Goal: Information Seeking & Learning: Learn about a topic

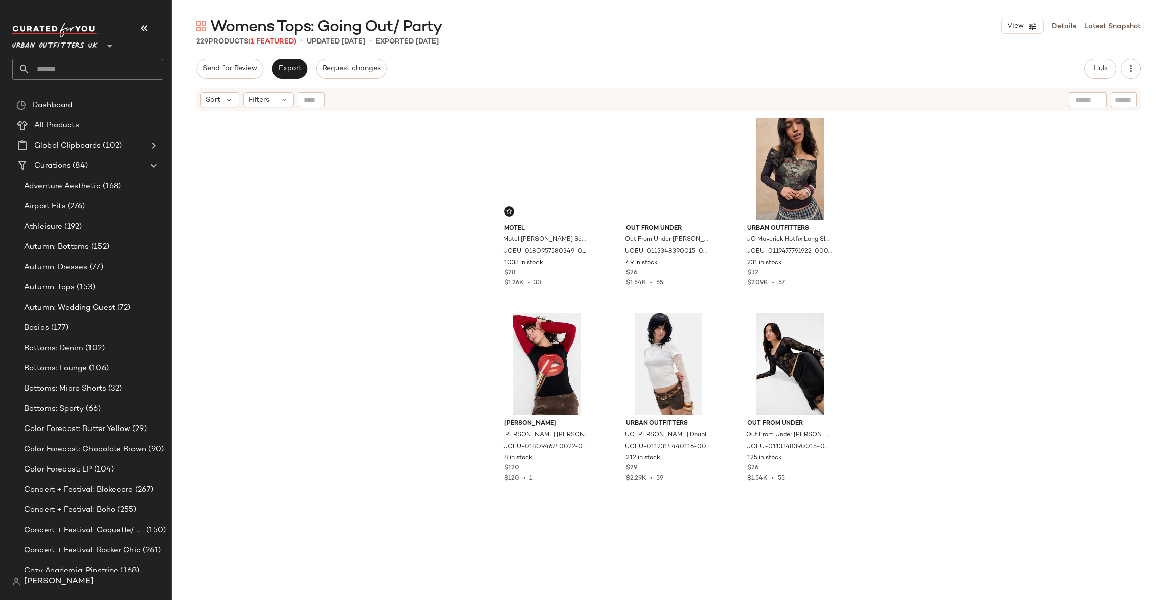
click at [81, 41] on span "Urban Outfitters UK" at bounding box center [54, 43] width 85 height 18
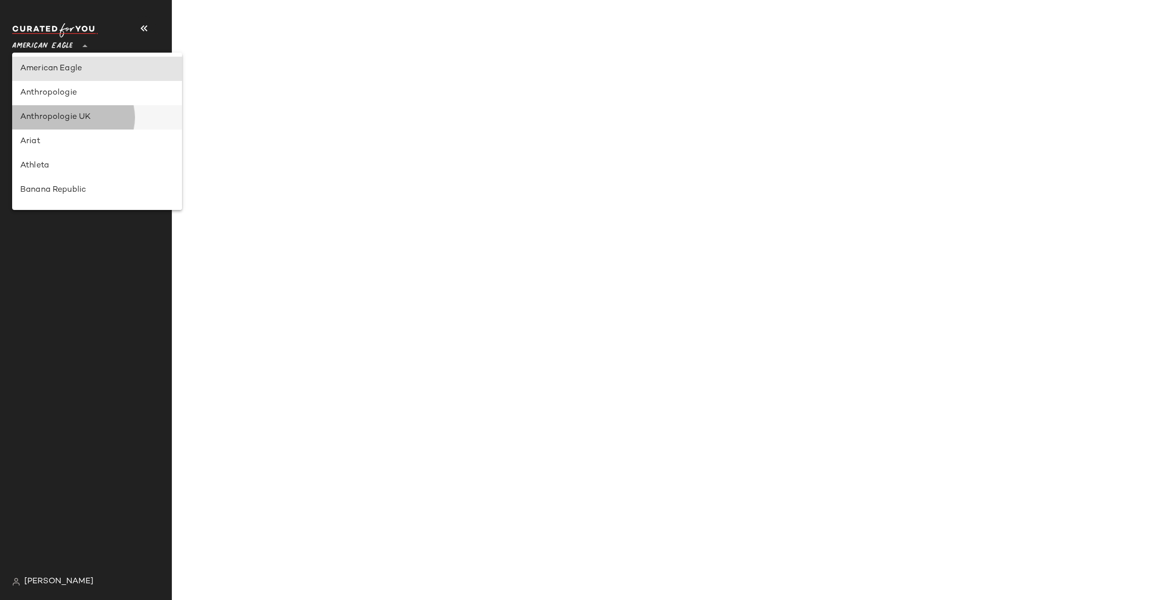
click at [111, 116] on div "Anthropologie UK" at bounding box center [97, 117] width 154 height 12
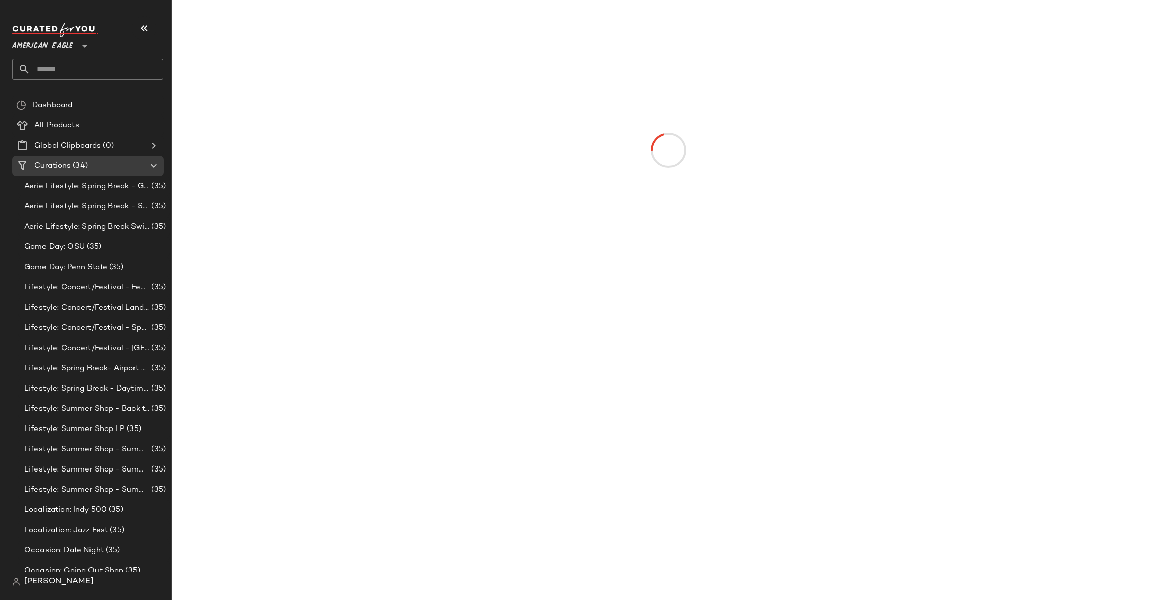
type input "**"
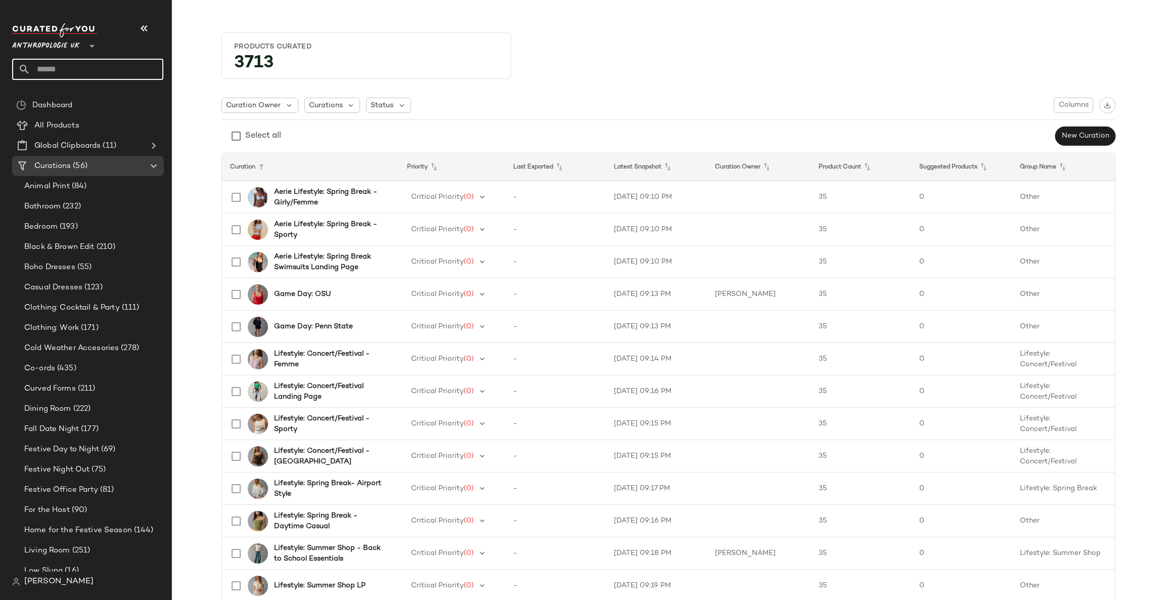
click at [119, 70] on input "text" at bounding box center [96, 69] width 133 height 21
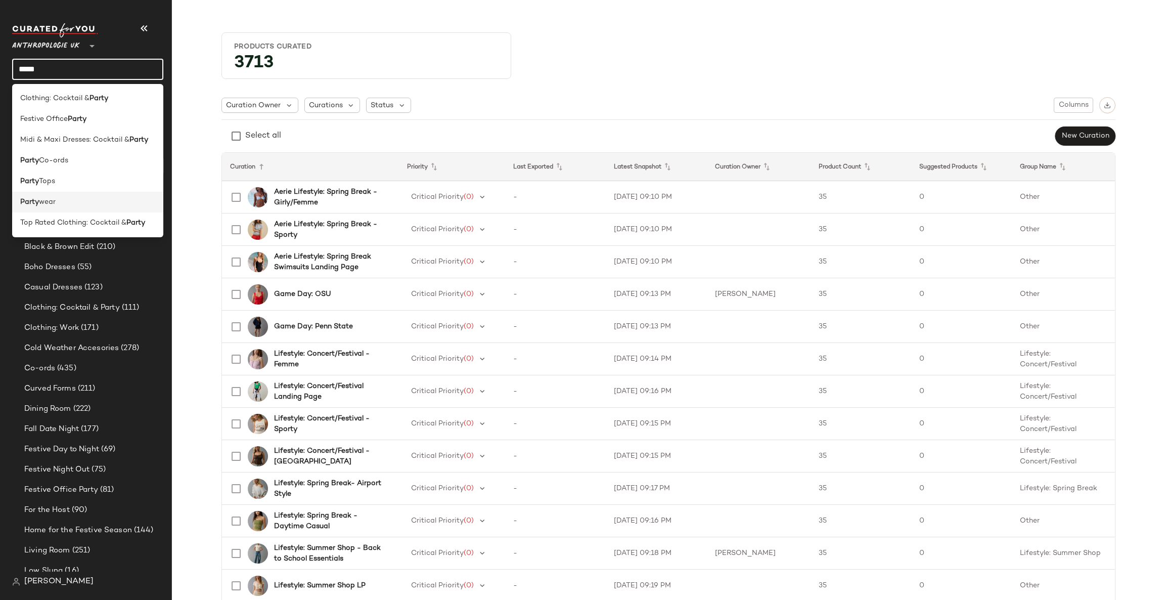
type input "*****"
click at [75, 203] on div "Party wear" at bounding box center [87, 202] width 135 height 11
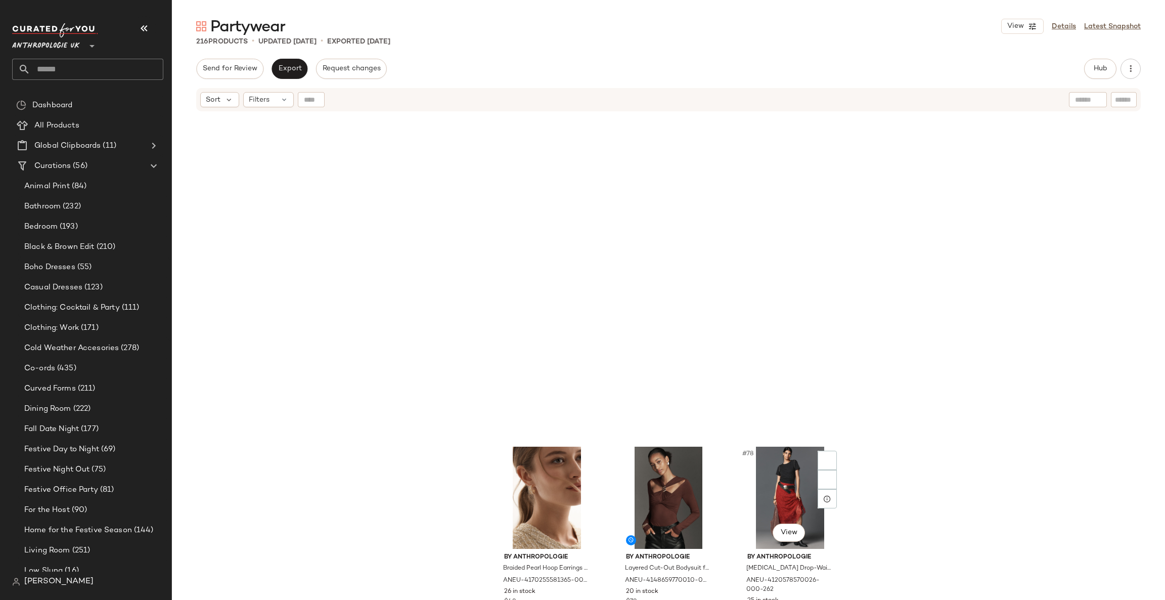
scroll to position [5316, 0]
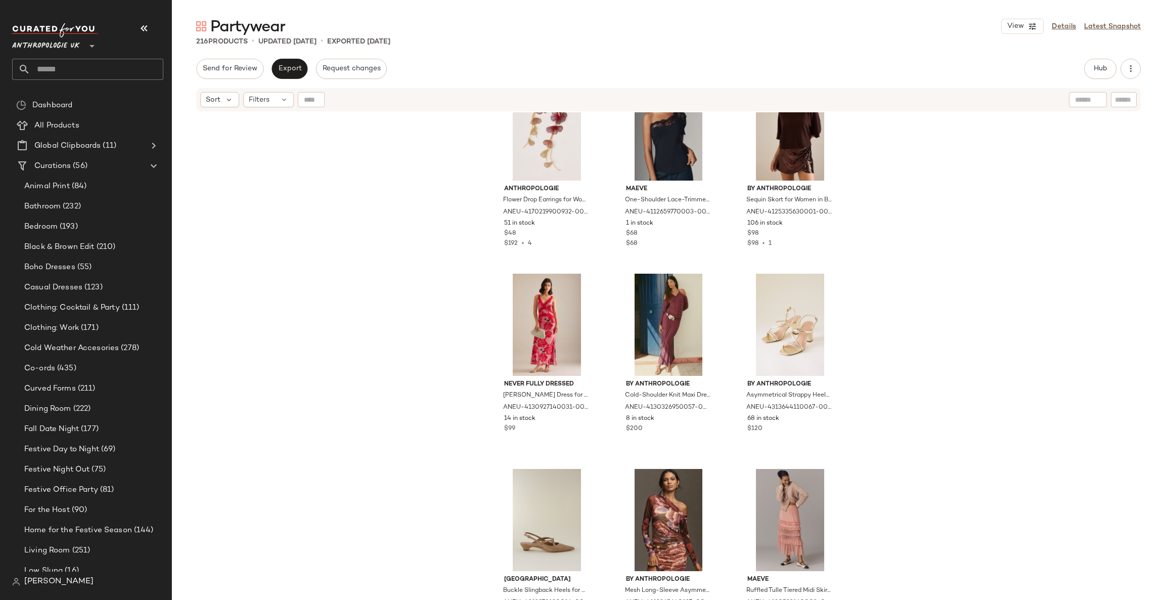
click at [117, 74] on input "text" at bounding box center [96, 69] width 133 height 21
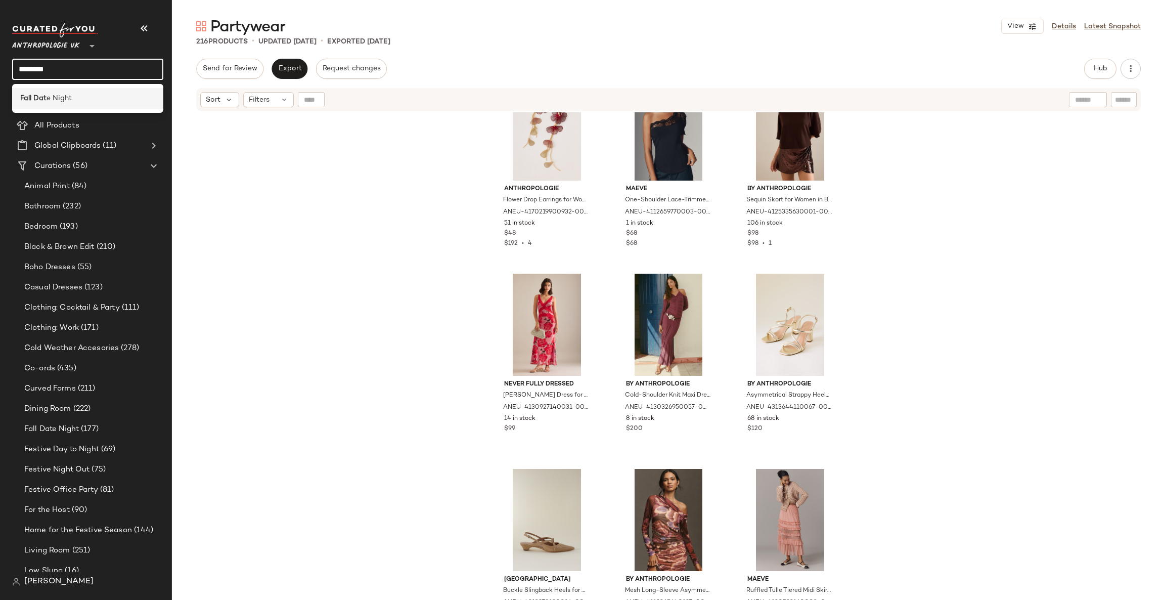
type input "********"
click at [85, 104] on div "Fall Dat e Night" at bounding box center [87, 98] width 151 height 21
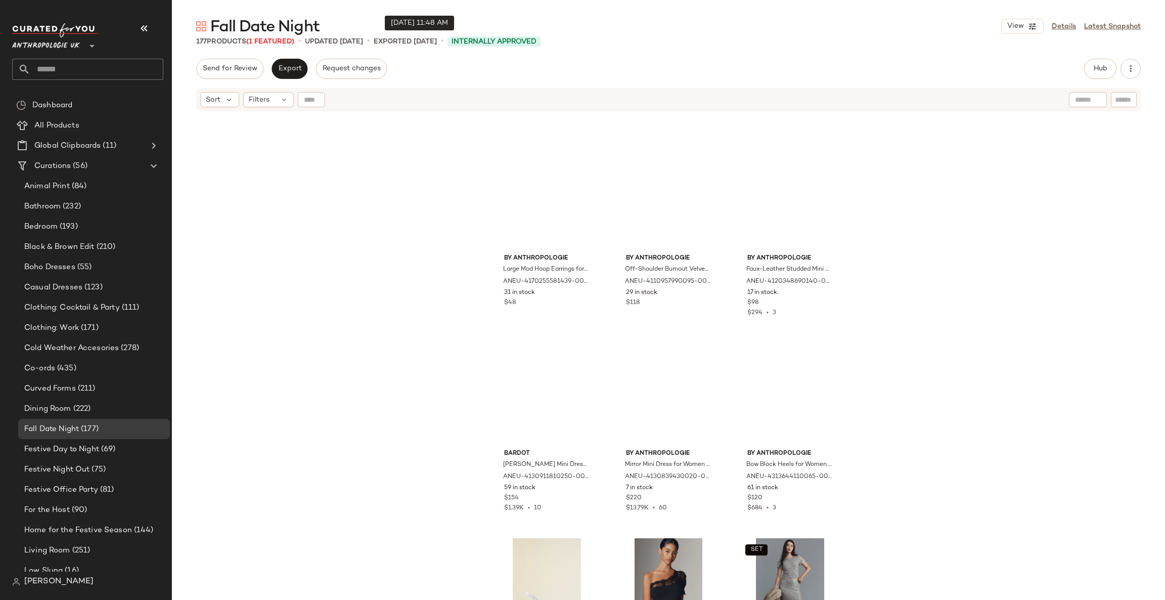
scroll to position [918, 0]
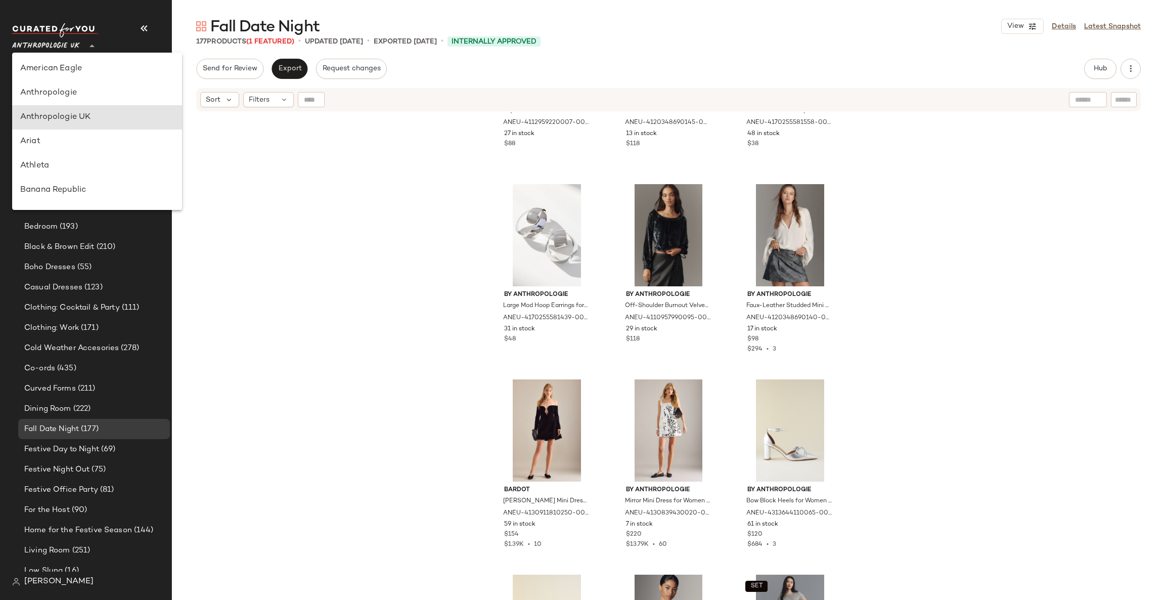
click at [90, 38] on div at bounding box center [91, 39] width 14 height 25
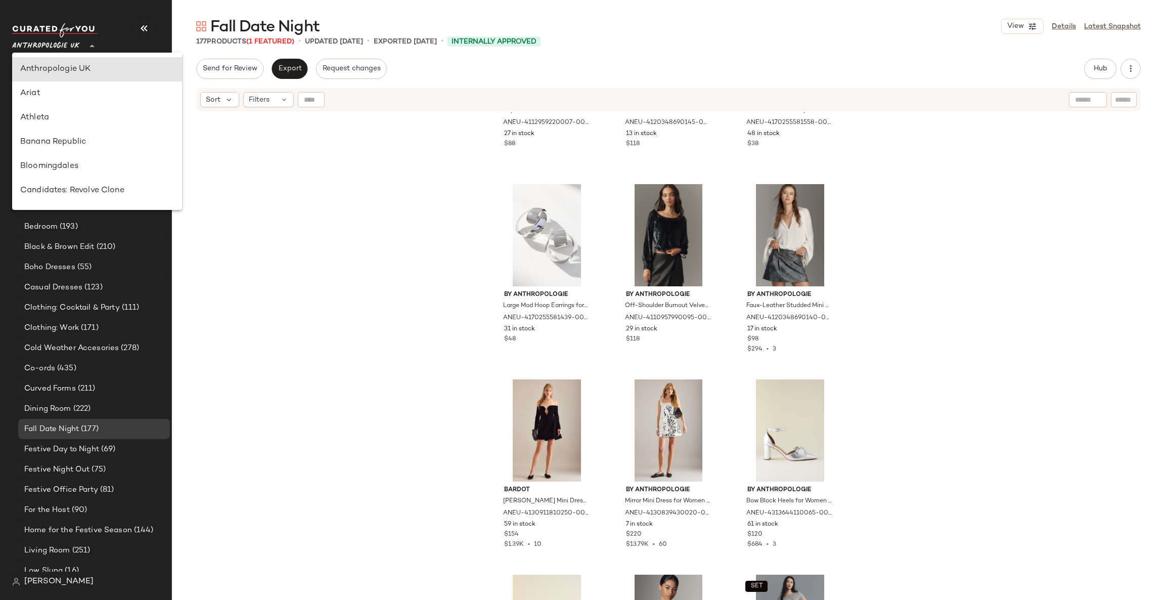
scroll to position [0, 0]
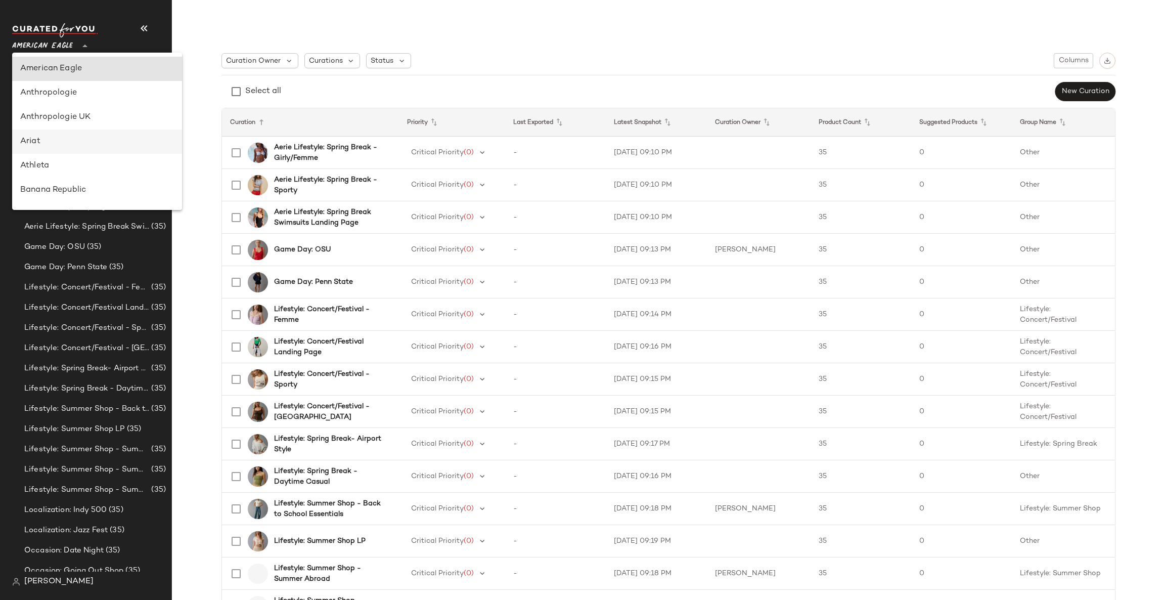
click at [109, 148] on div "Ariat" at bounding box center [97, 141] width 170 height 24
type input "**"
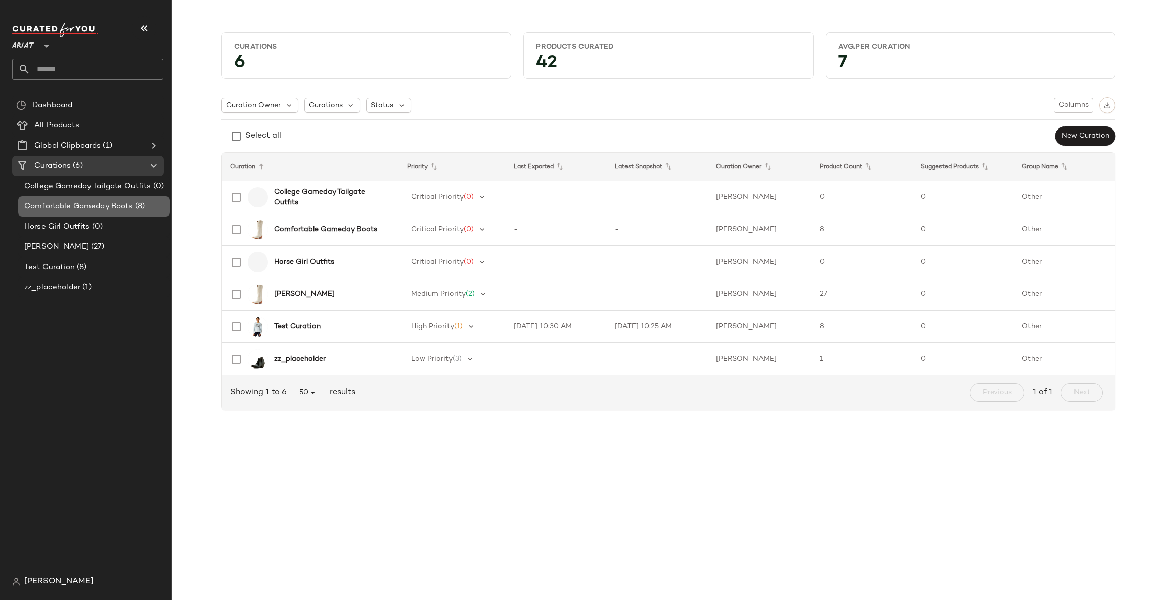
click at [145, 201] on span "(8)" at bounding box center [139, 207] width 12 height 12
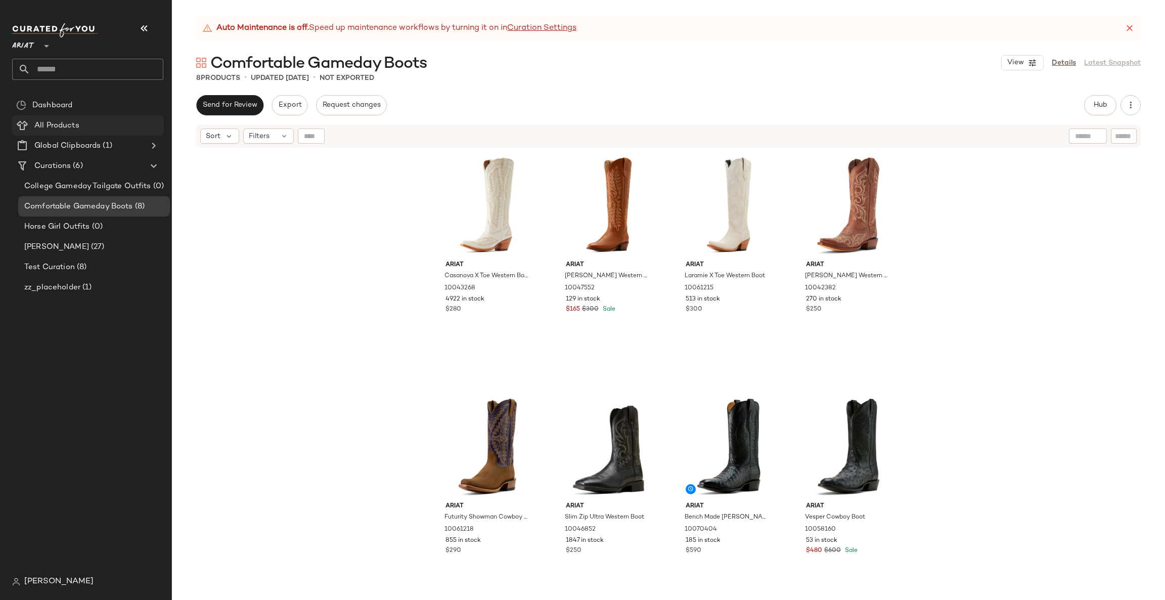
click at [68, 127] on span "All Products" at bounding box center [56, 126] width 45 height 12
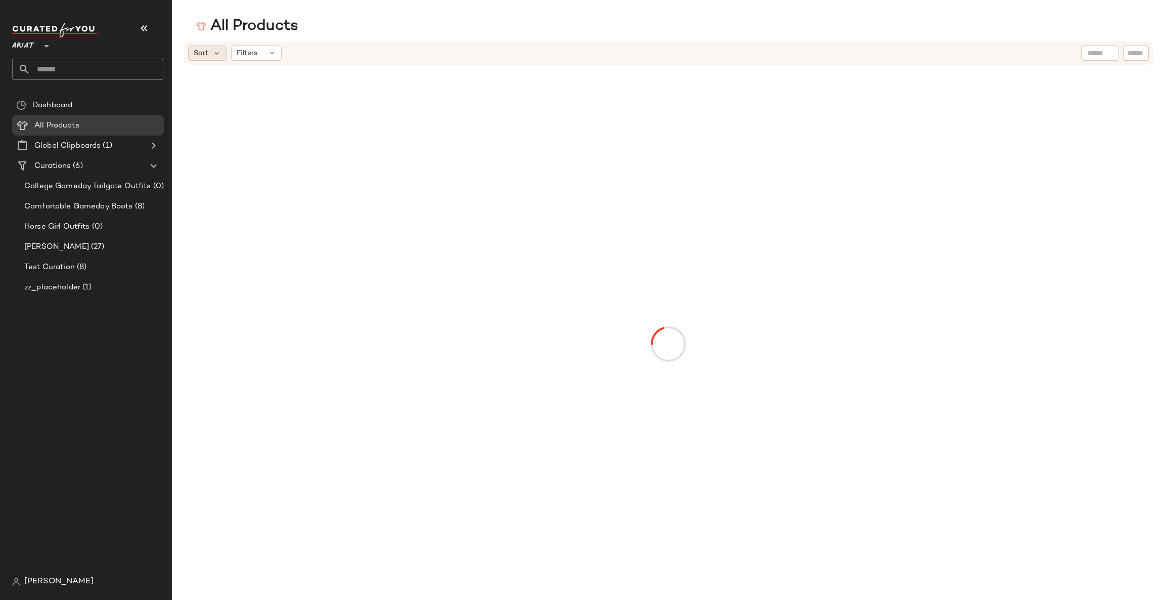
click at [211, 54] on div "Sort" at bounding box center [207, 52] width 39 height 15
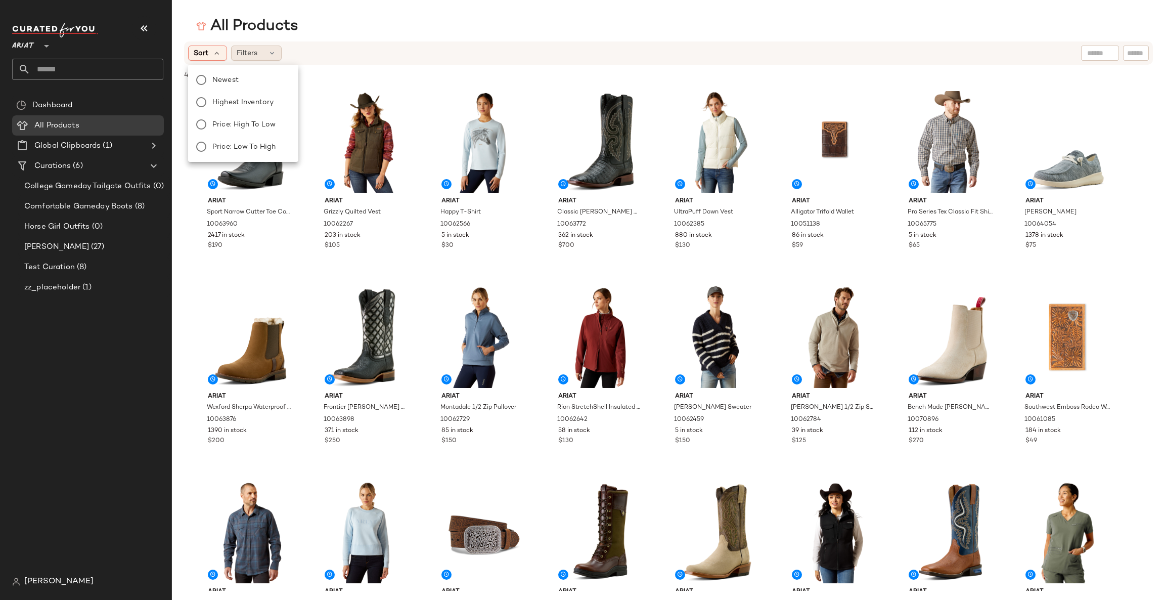
click at [244, 56] on span "Filters" at bounding box center [247, 53] width 21 height 11
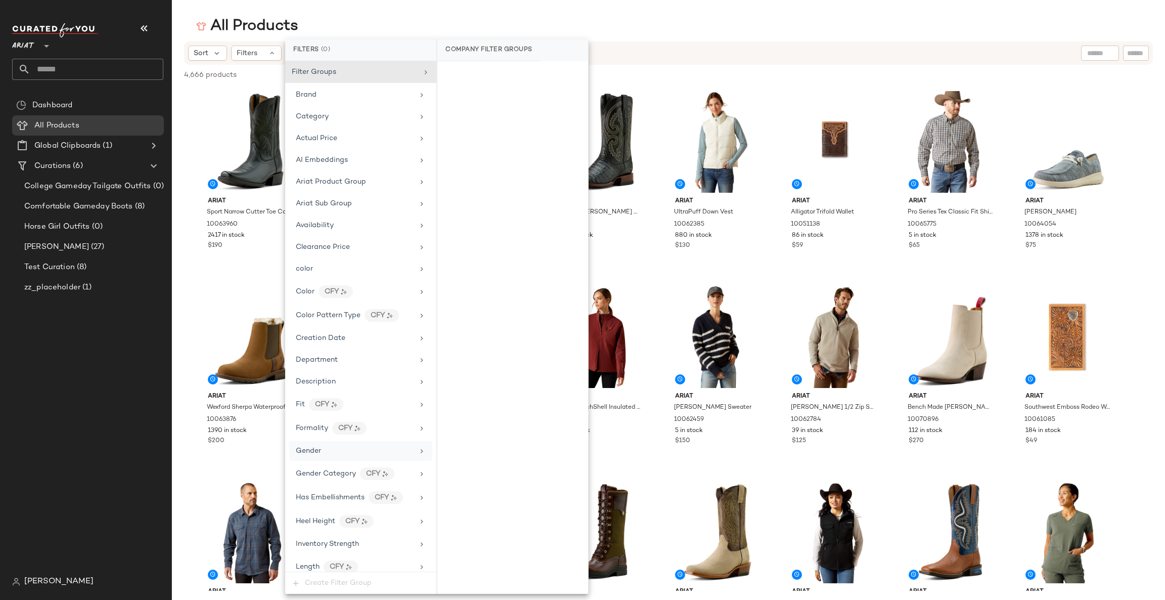
click at [393, 451] on div "Gender" at bounding box center [355, 450] width 118 height 11
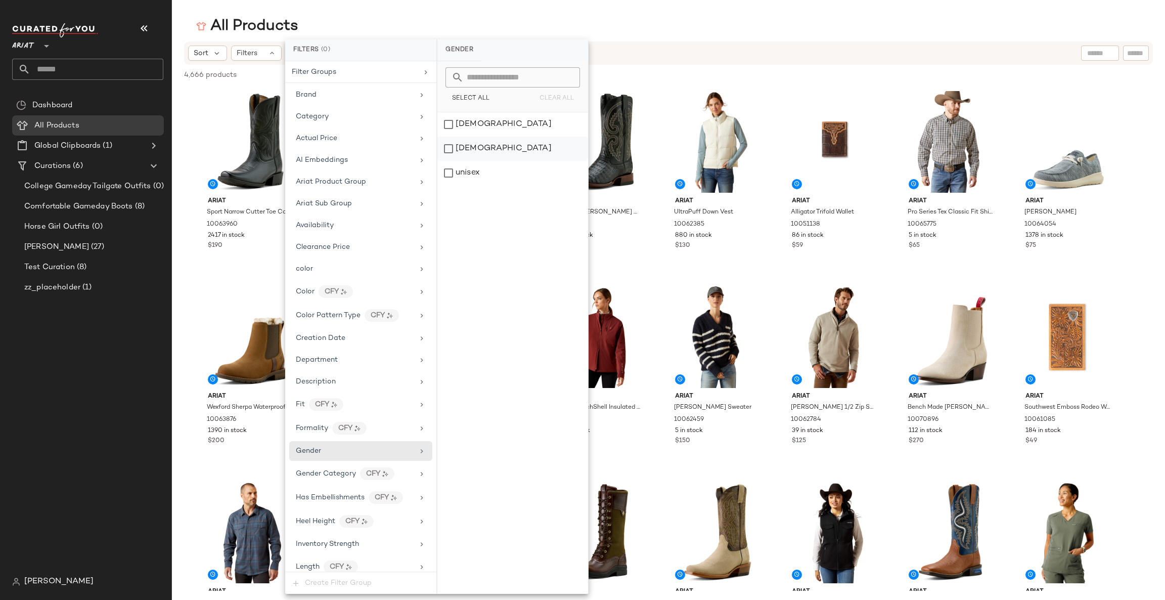
click at [520, 144] on div "[DEMOGRAPHIC_DATA]" at bounding box center [512, 148] width 151 height 24
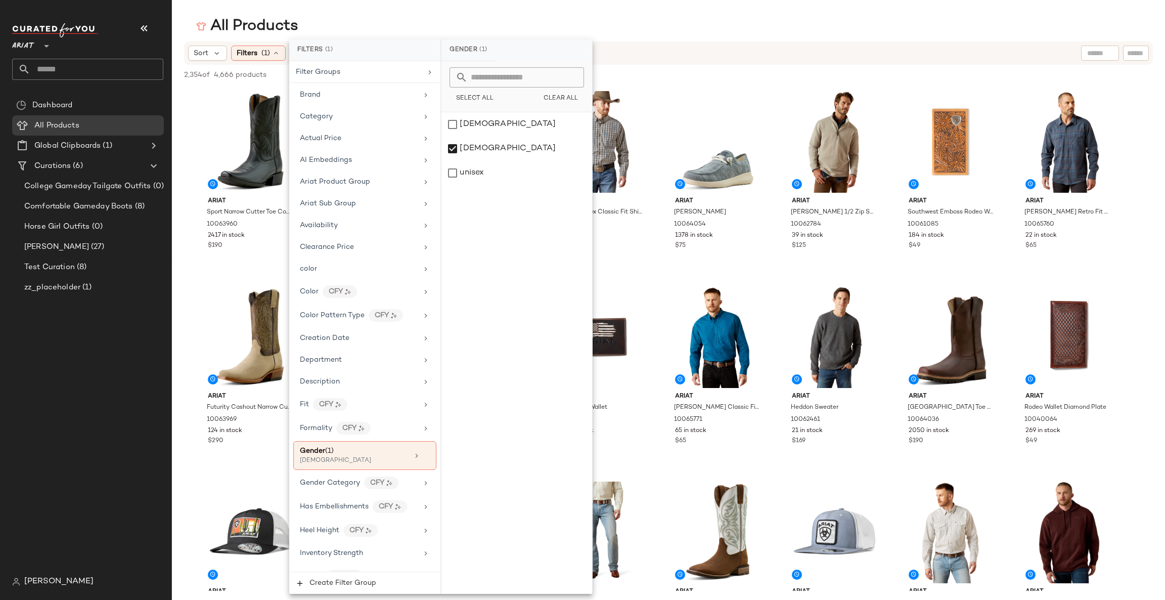
click at [1102, 49] on input "text" at bounding box center [1100, 53] width 26 height 11
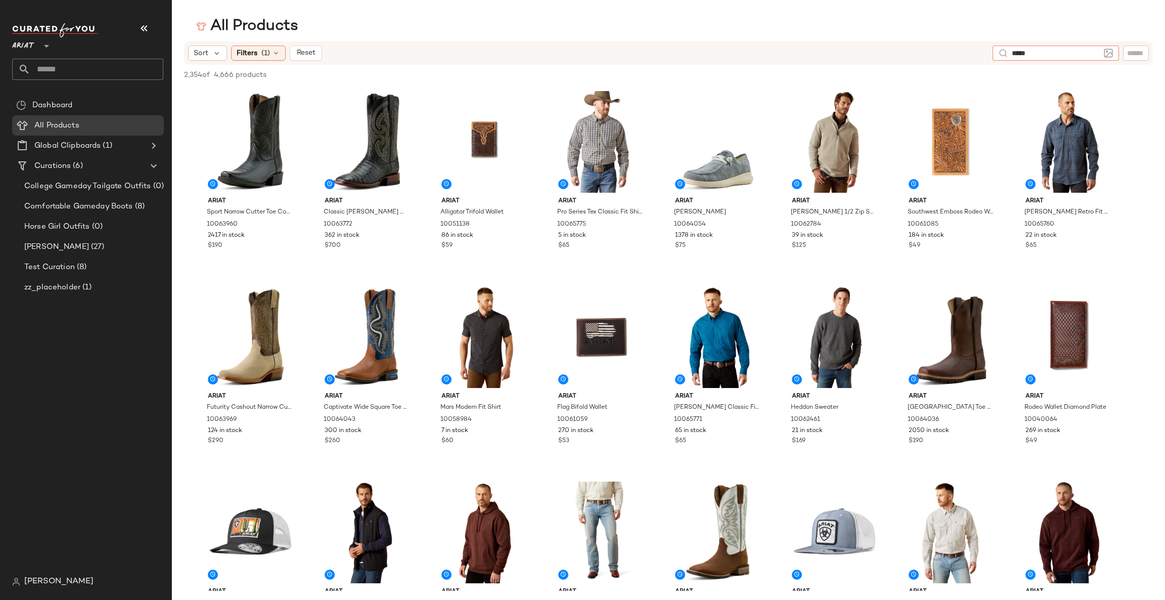
type input "******"
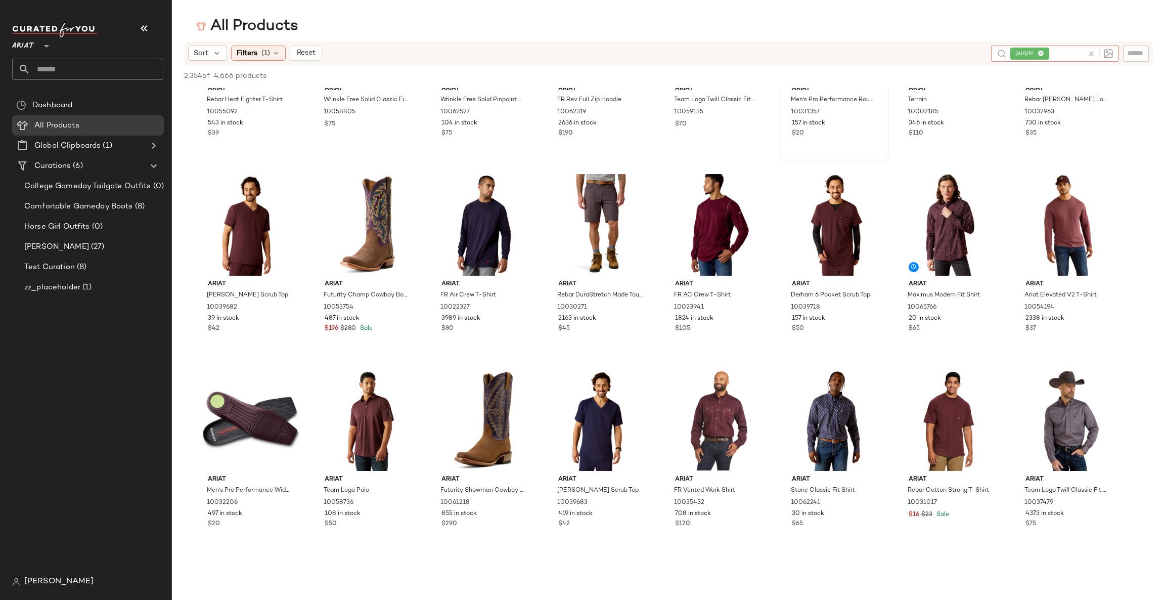
scroll to position [152, 0]
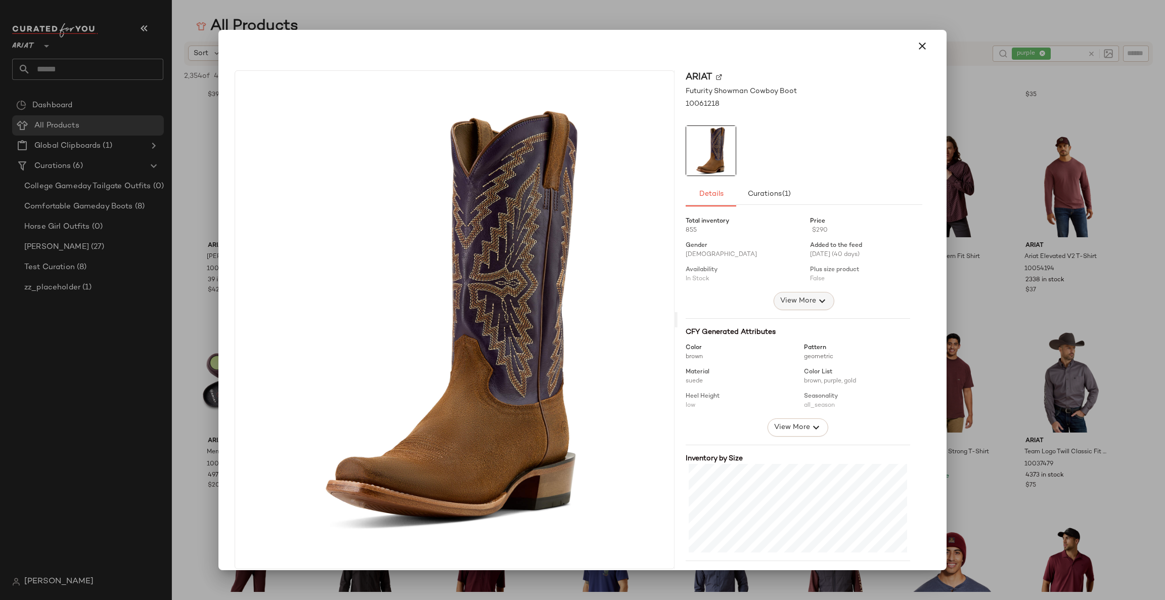
click at [805, 300] on span "View More" at bounding box center [798, 301] width 36 height 12
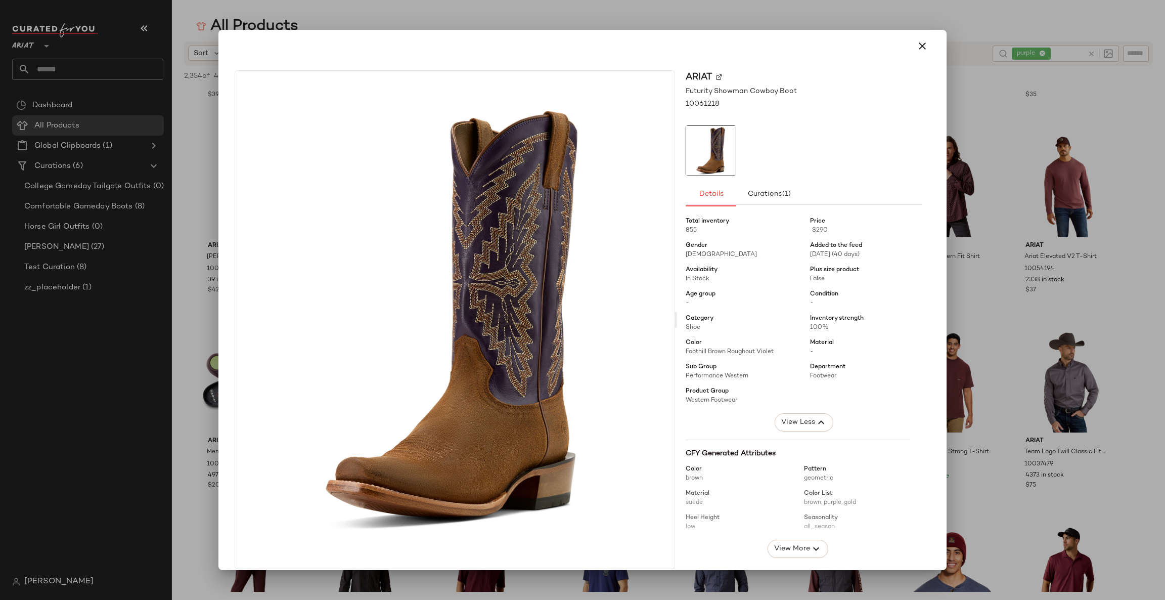
click at [876, 302] on span "-" at bounding box center [866, 303] width 112 height 9
click at [1047, 300] on div at bounding box center [582, 300] width 1165 height 600
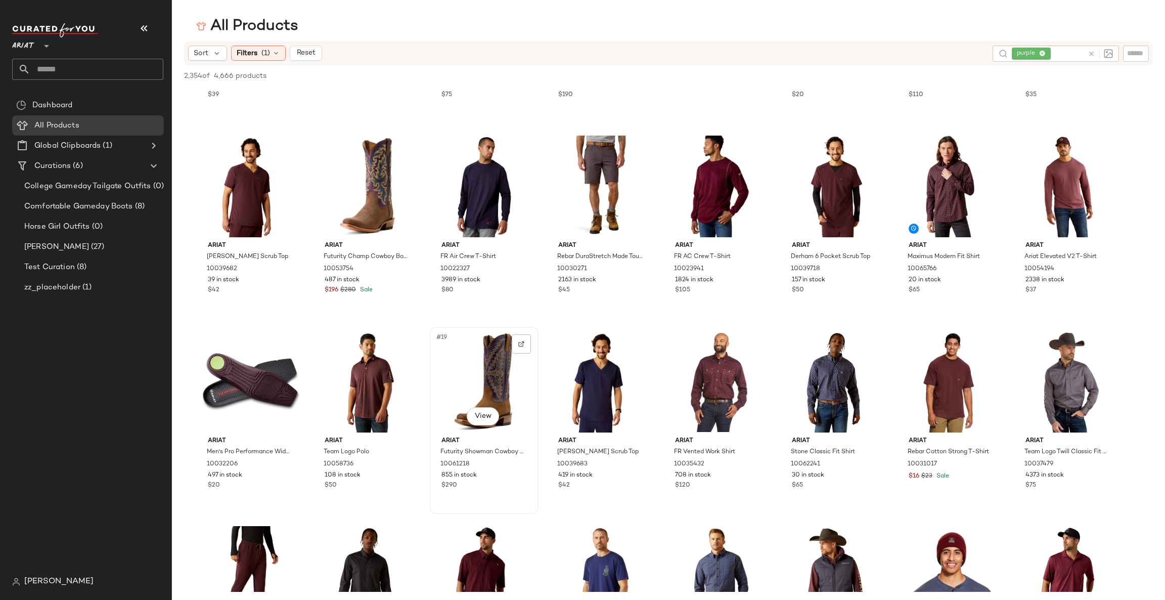
click at [526, 344] on div at bounding box center [521, 343] width 19 height 19
click at [518, 456] on img "button" at bounding box center [520, 456] width 6 height 6
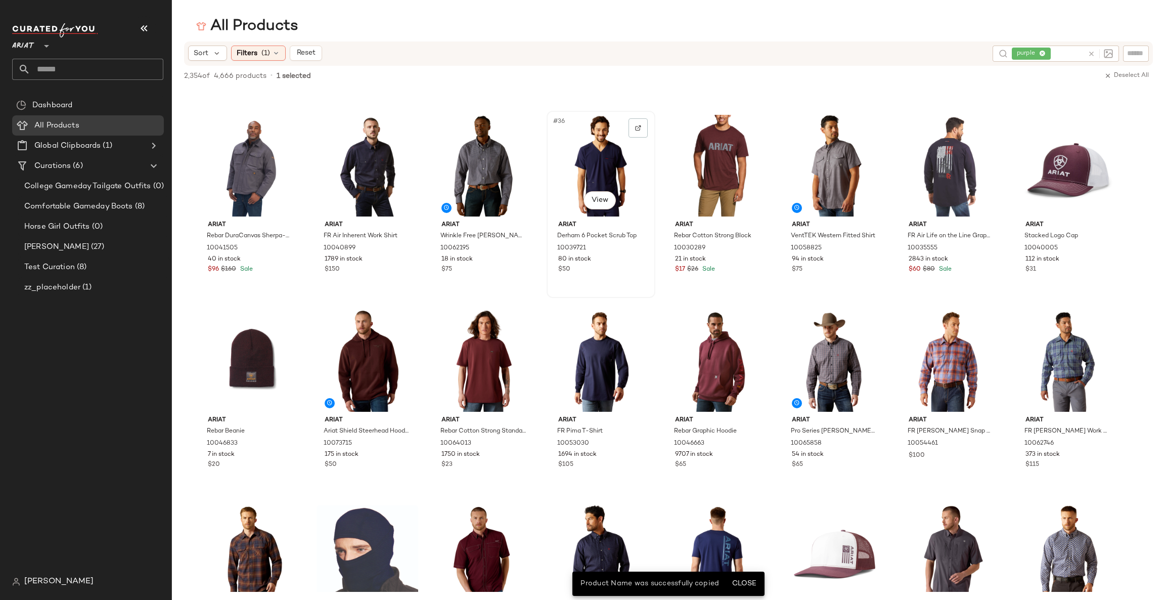
scroll to position [1213, 0]
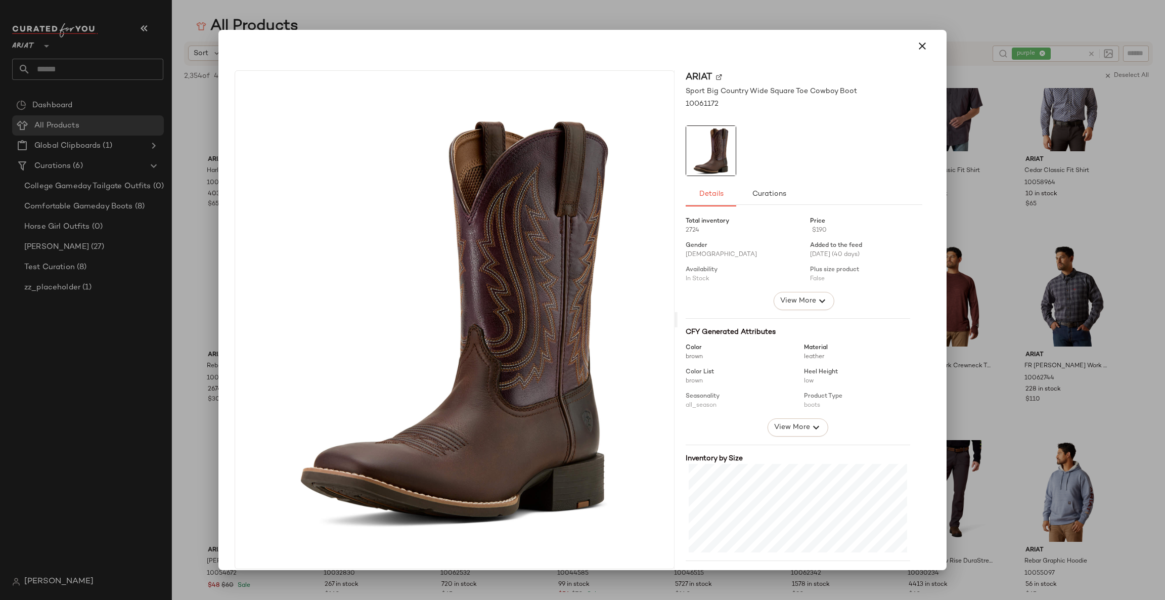
click at [976, 259] on div at bounding box center [582, 300] width 1165 height 600
click at [801, 306] on span "View More" at bounding box center [798, 301] width 36 height 12
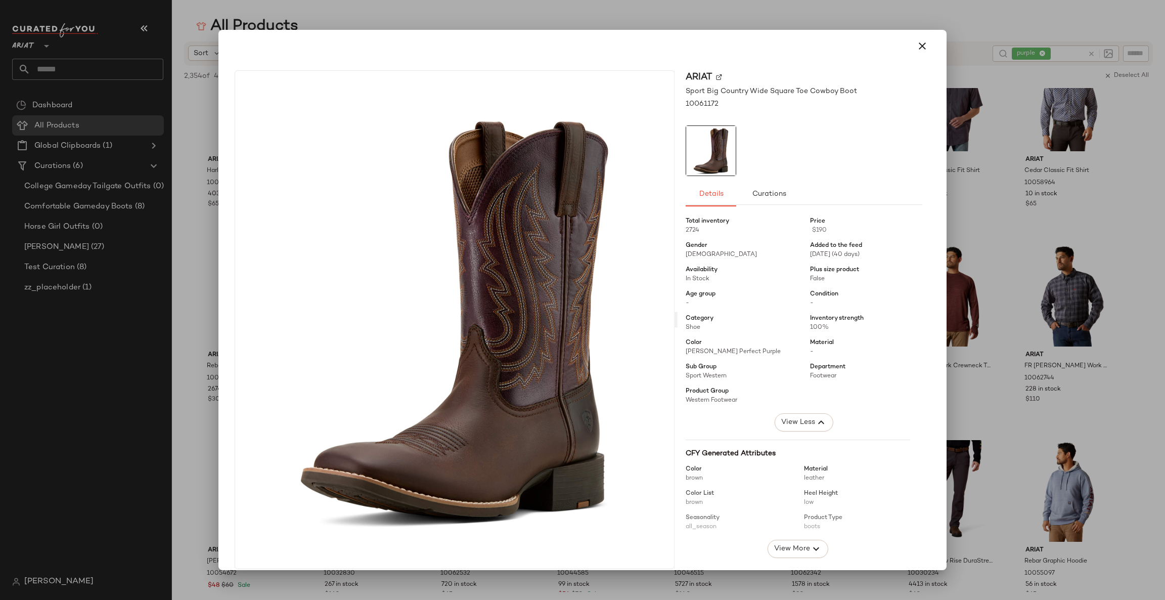
click at [1024, 356] on div at bounding box center [582, 300] width 1165 height 600
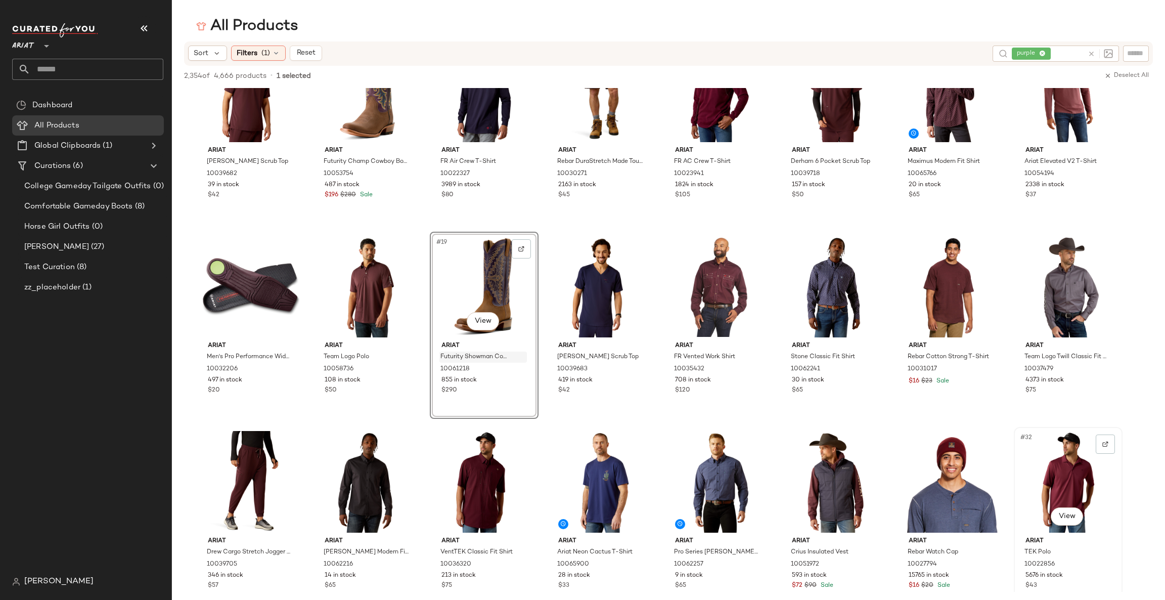
scroll to position [152, 0]
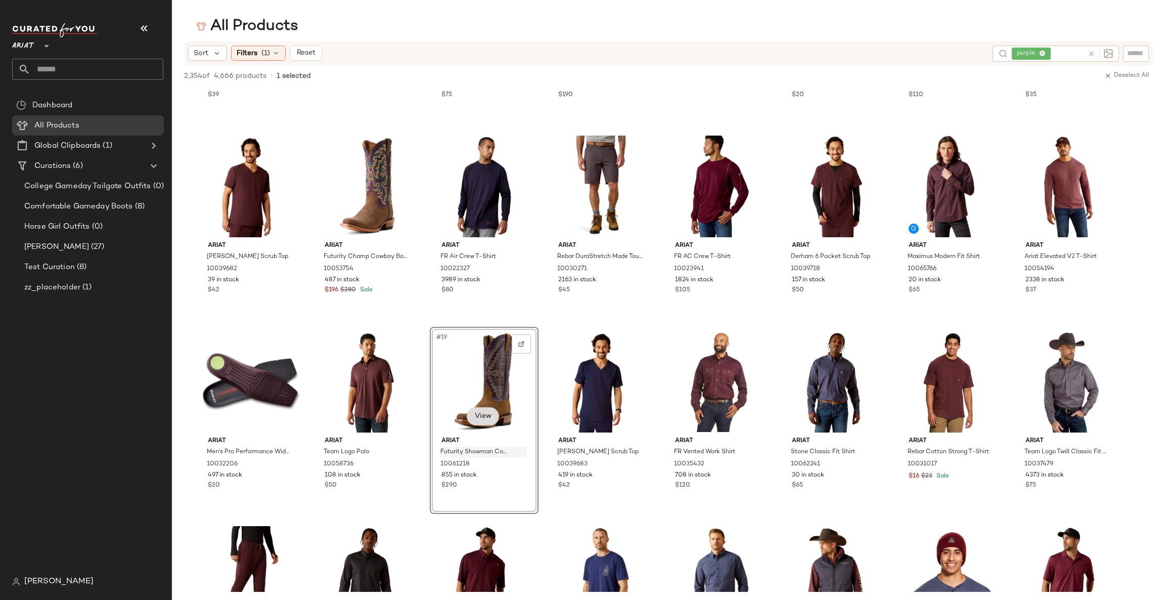
click at [494, 414] on body "Ariat ** Dashboard All Products Global Clipboards (1) Curations (6) College Gam…" at bounding box center [582, 300] width 1165 height 600
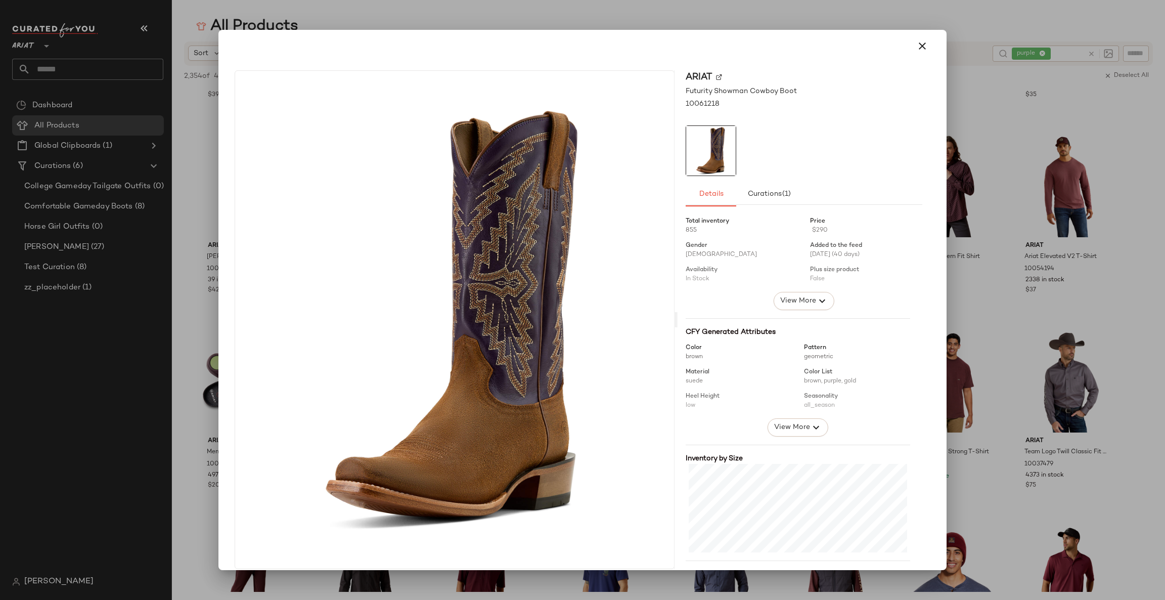
click at [1078, 525] on div at bounding box center [582, 300] width 1165 height 600
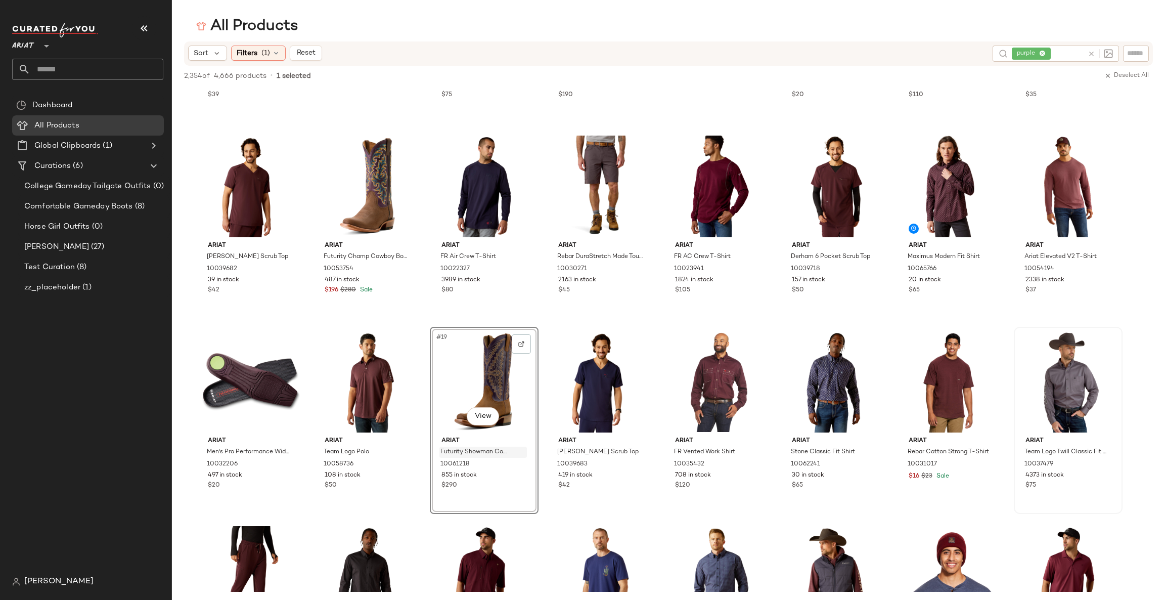
scroll to position [0, 0]
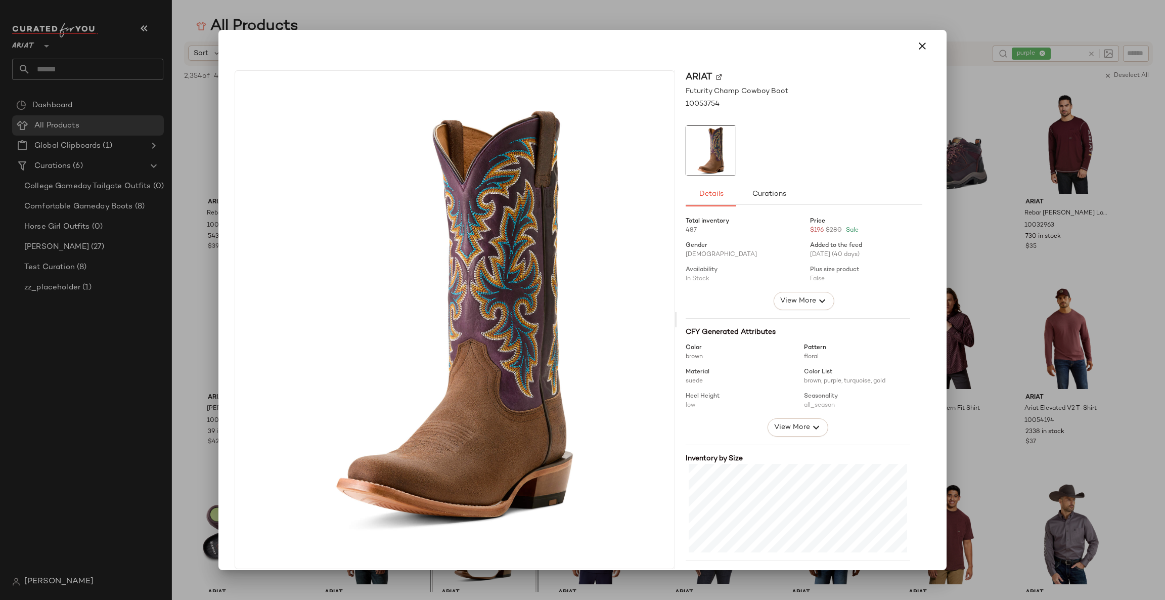
click at [969, 308] on div at bounding box center [582, 300] width 1165 height 600
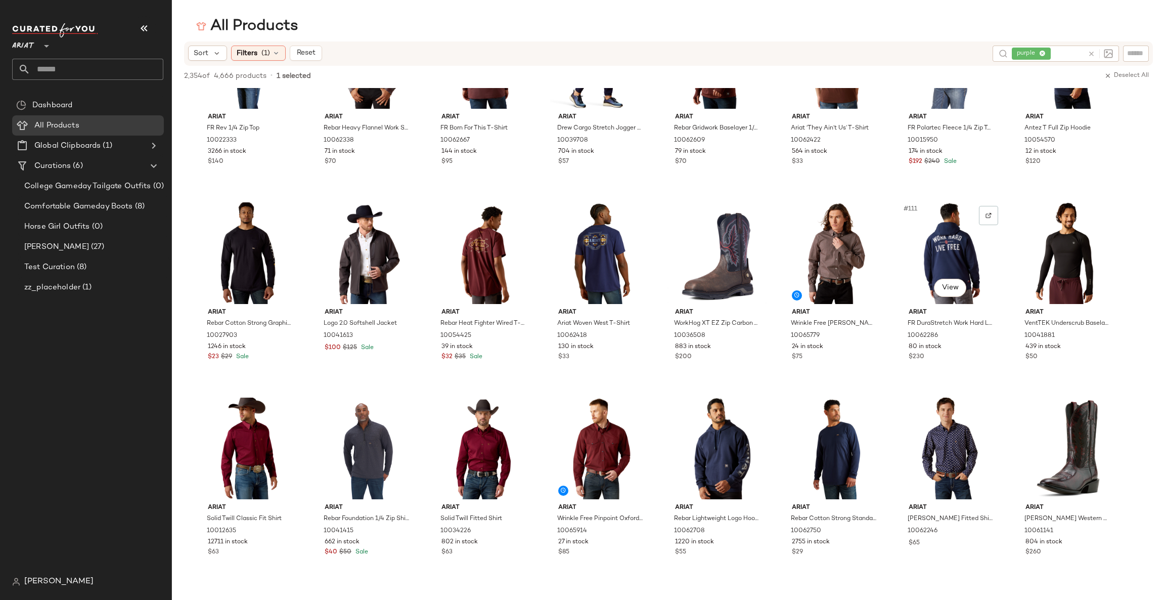
scroll to position [2578, 0]
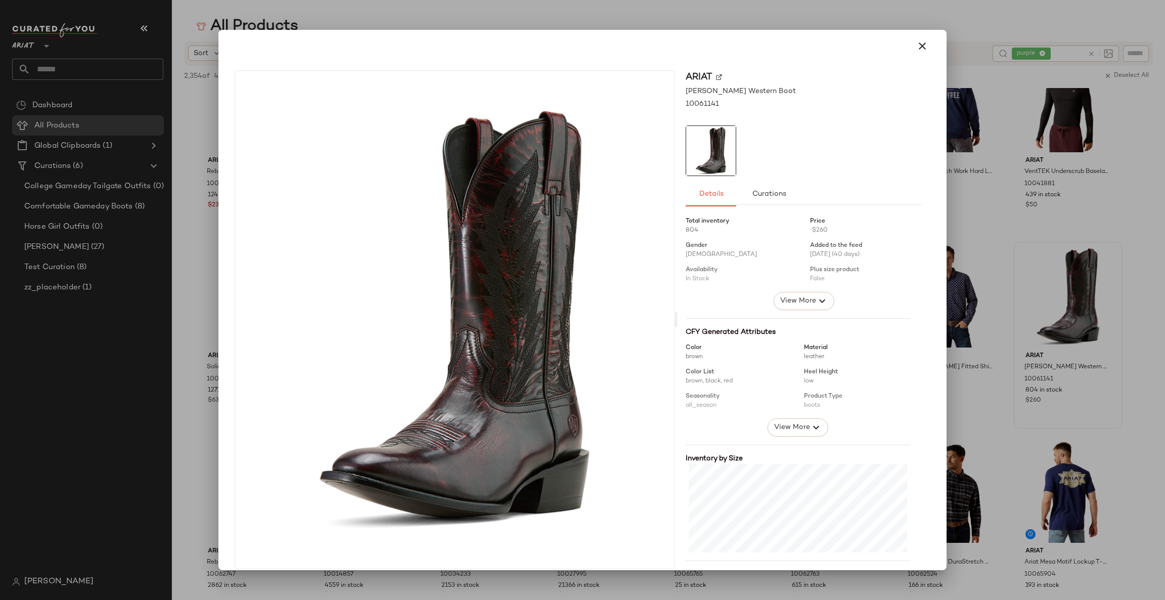
click at [1079, 326] on div at bounding box center [582, 300] width 1165 height 600
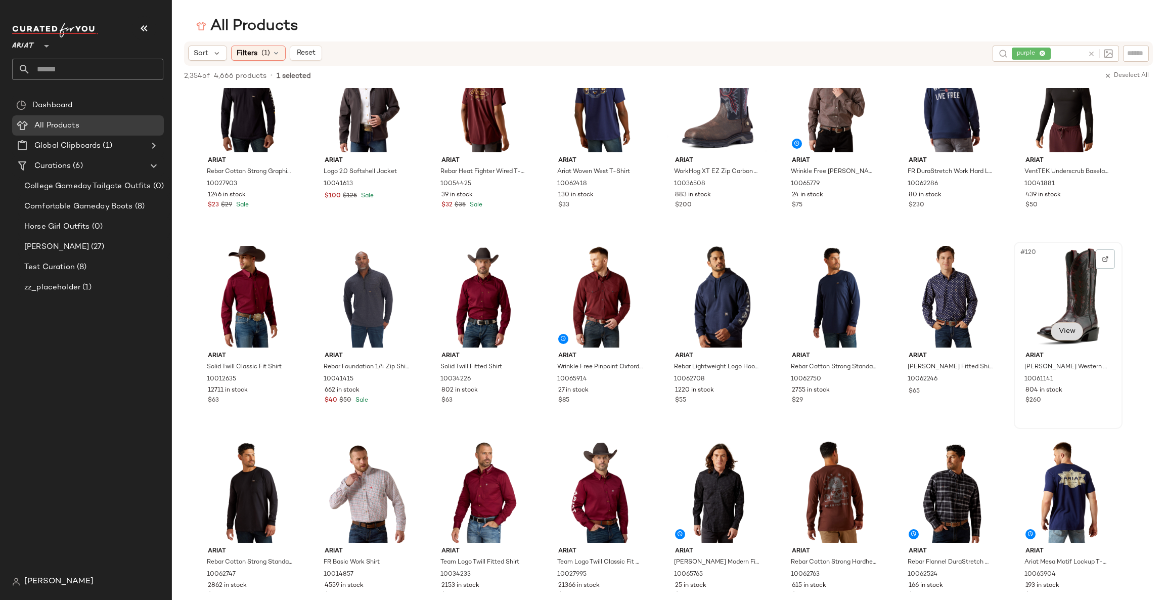
scroll to position [2427, 0]
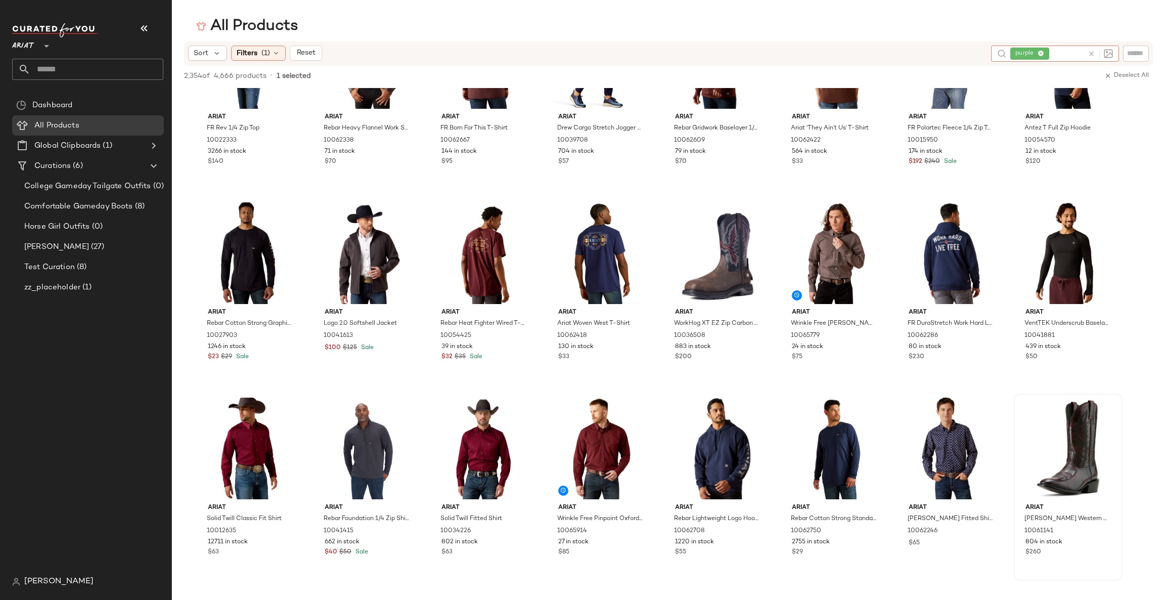
click at [1088, 57] on icon at bounding box center [1091, 54] width 8 height 8
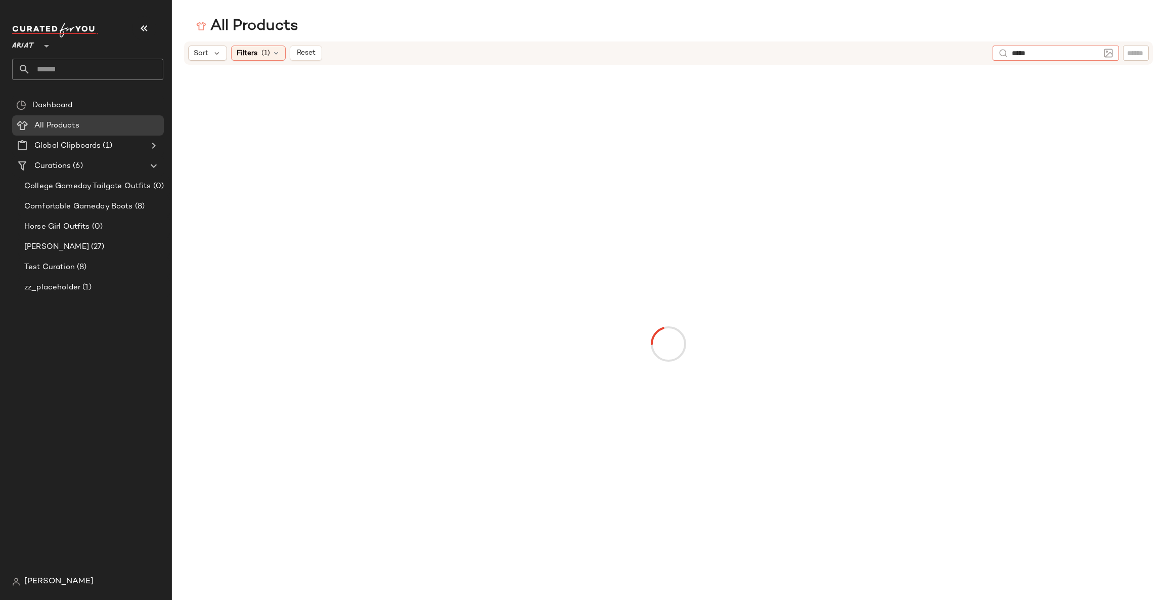
type input "******"
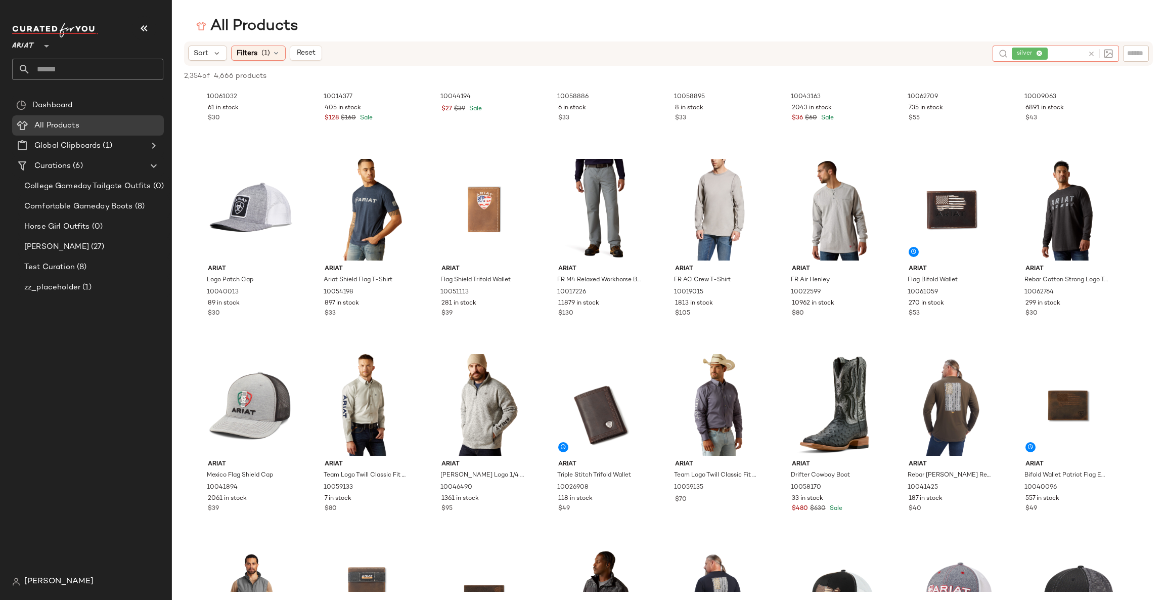
scroll to position [2578, 0]
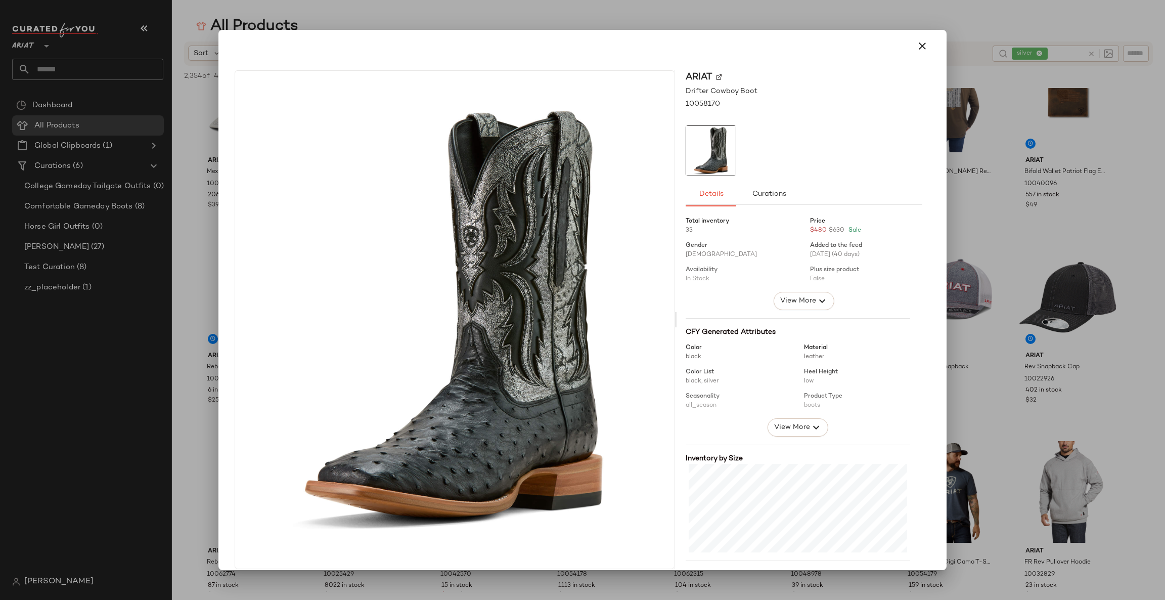
click at [1050, 465] on div at bounding box center [582, 300] width 1165 height 600
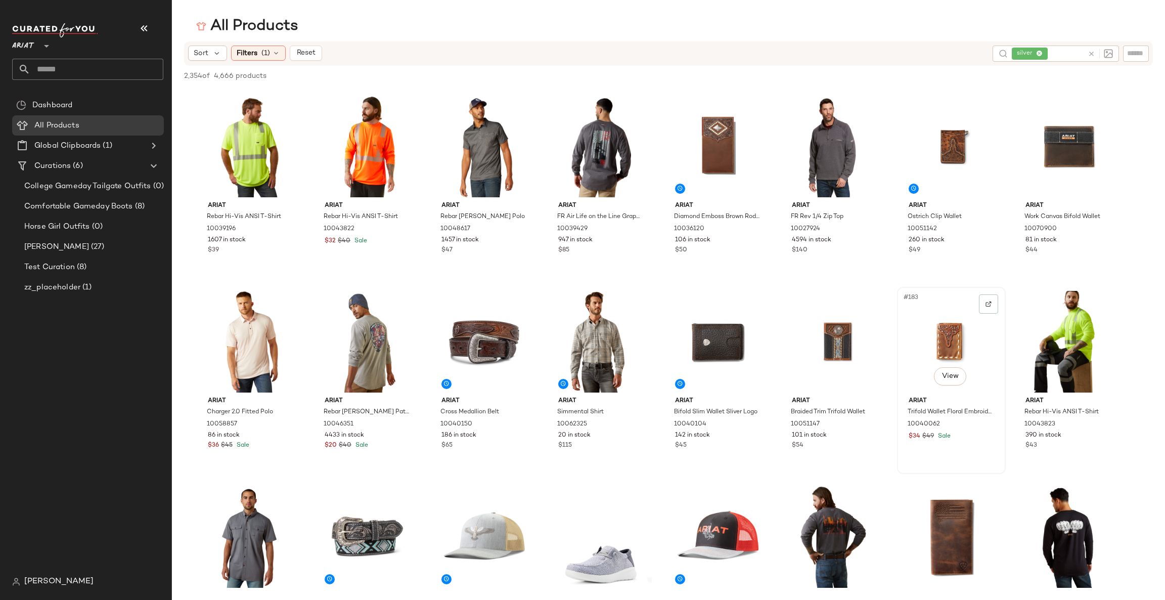
scroll to position [4398, 0]
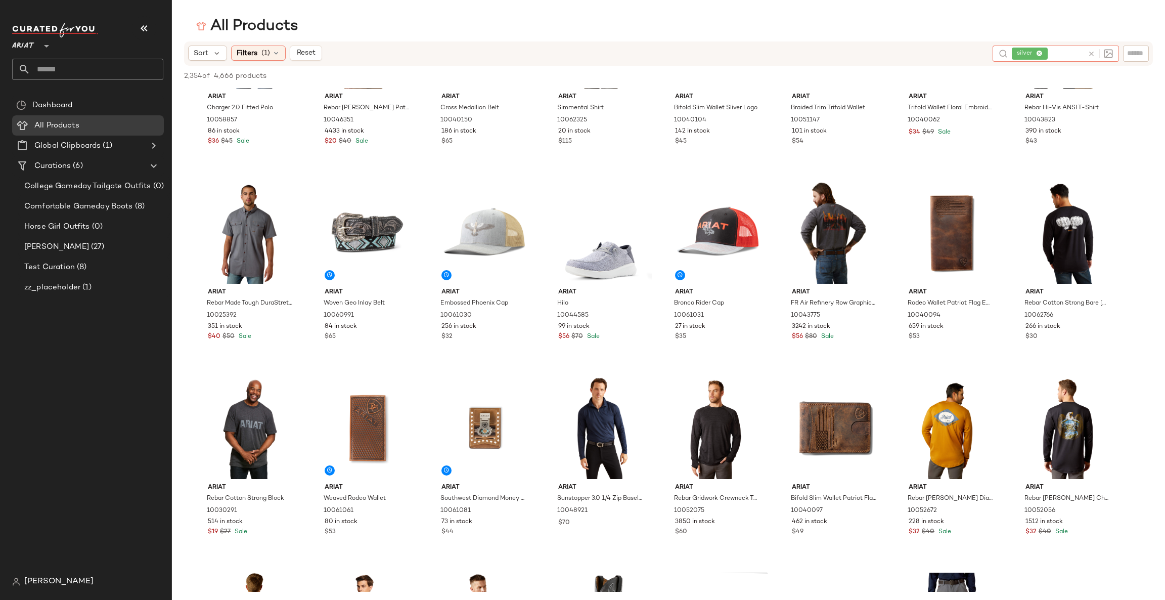
click at [1092, 57] on icon at bounding box center [1091, 54] width 8 height 8
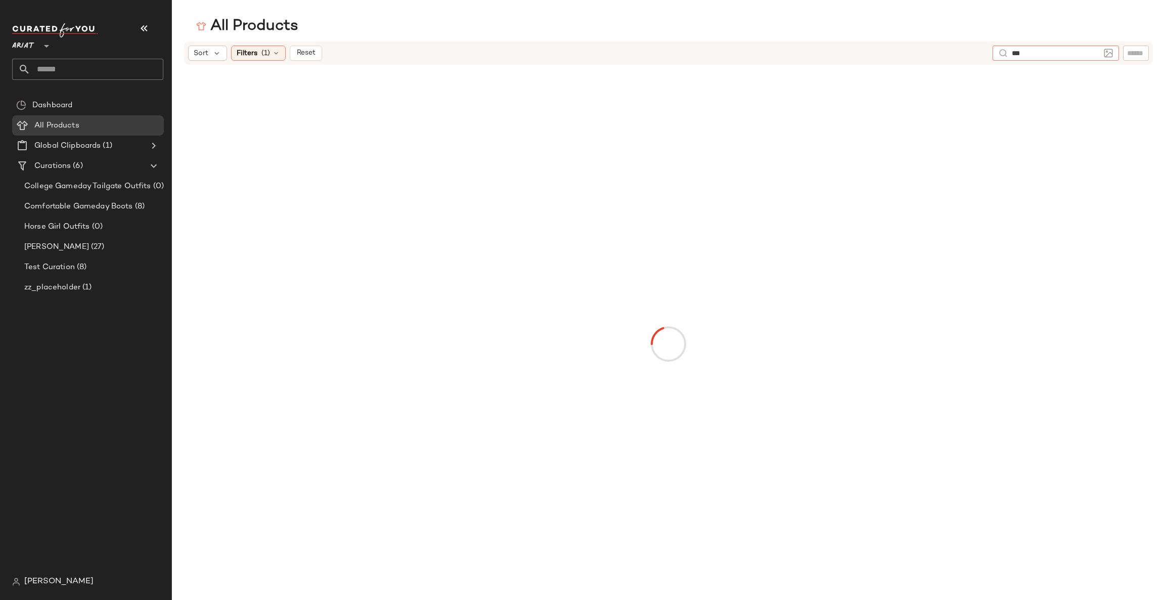
type input "****"
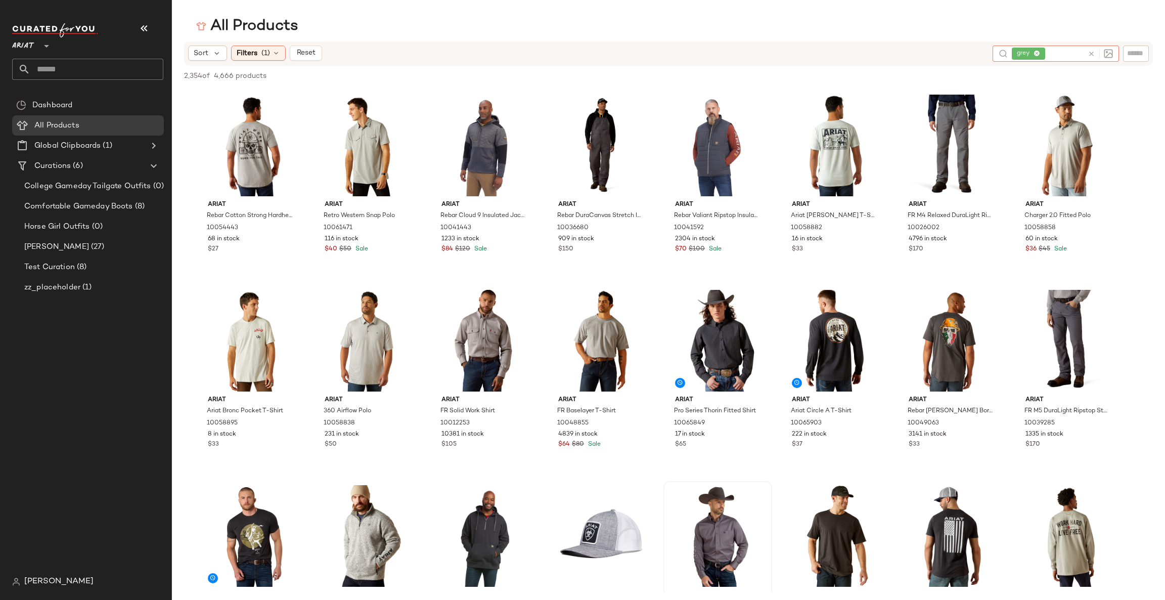
scroll to position [3336, 0]
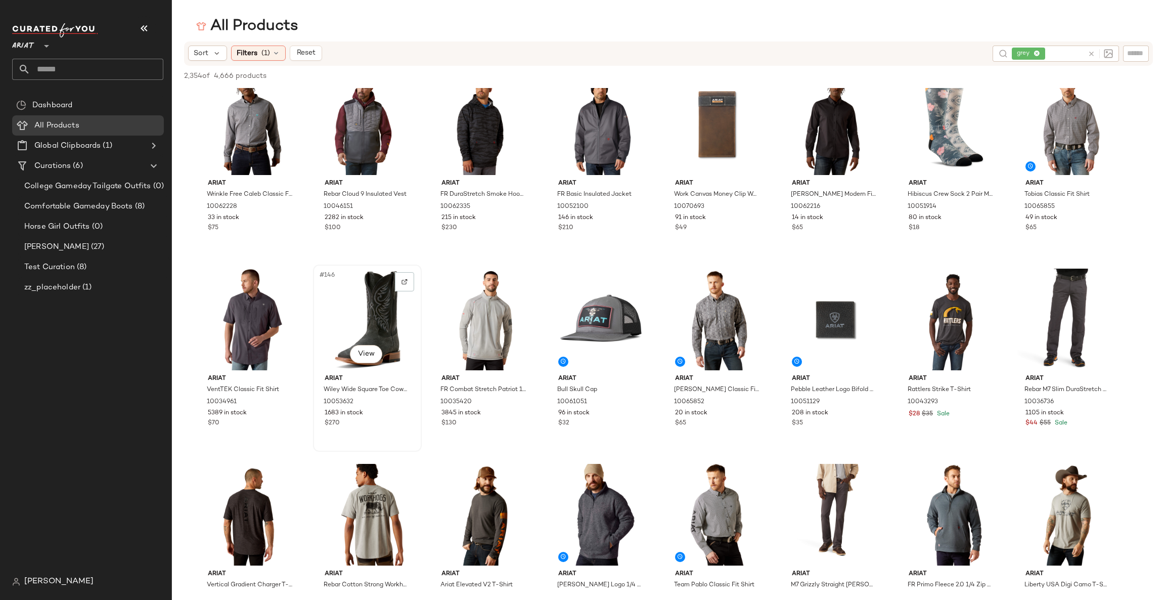
click at [361, 364] on div "#146 View" at bounding box center [367, 319] width 102 height 102
click at [365, 359] on body "Ariat ** Dashboard All Products Global Clipboards (1) Curations (6) College Gam…" at bounding box center [582, 300] width 1165 height 600
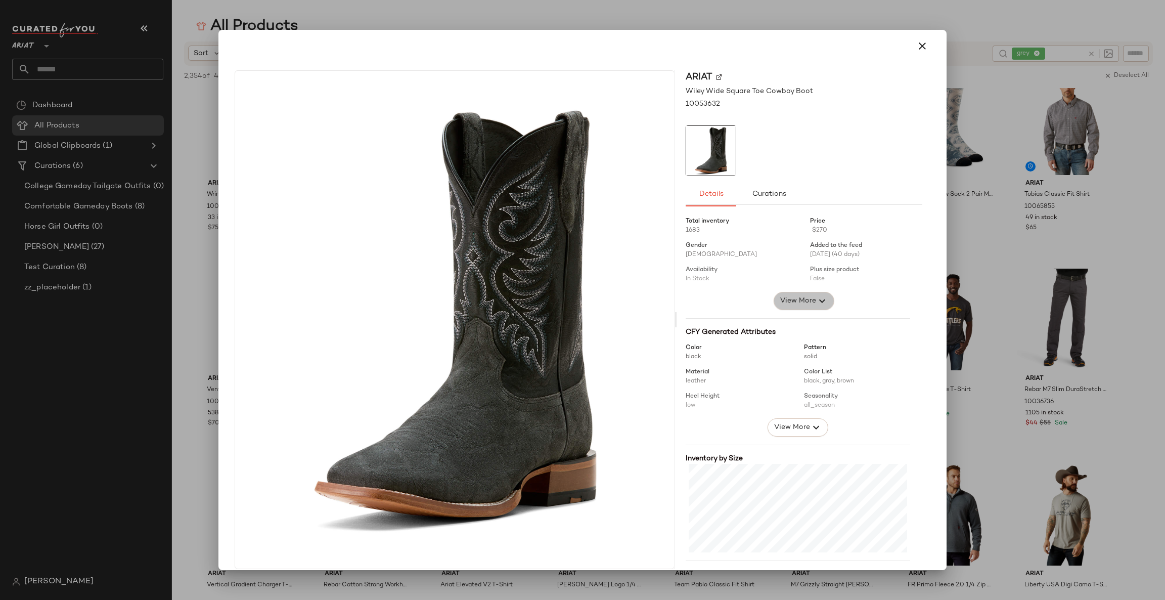
click at [786, 302] on span "View More" at bounding box center [798, 301] width 36 height 12
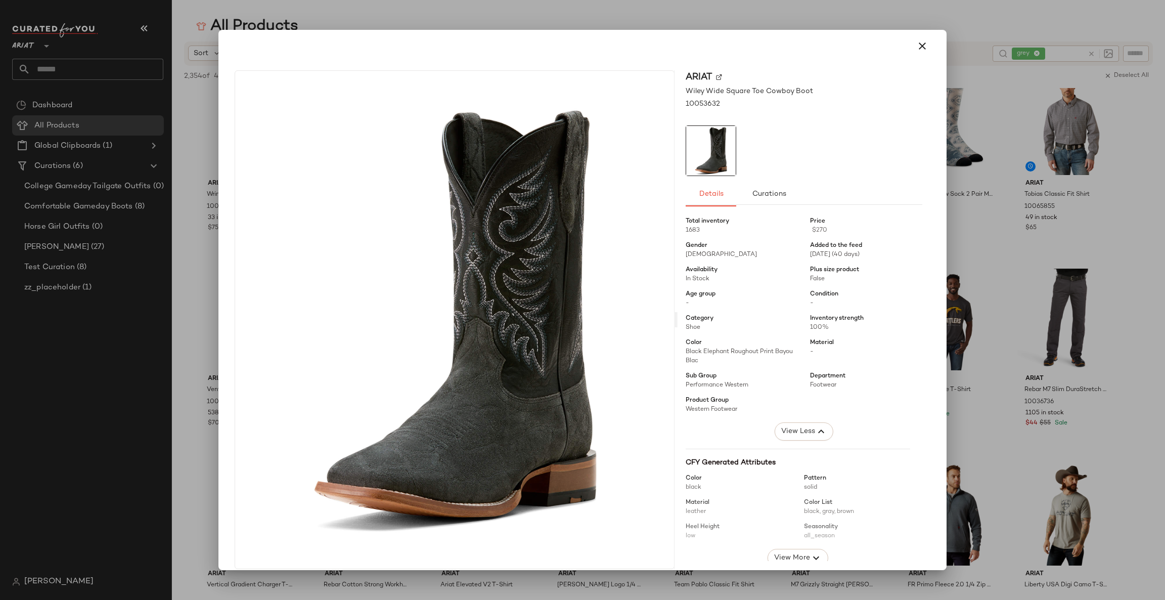
click at [1152, 490] on div at bounding box center [582, 300] width 1165 height 600
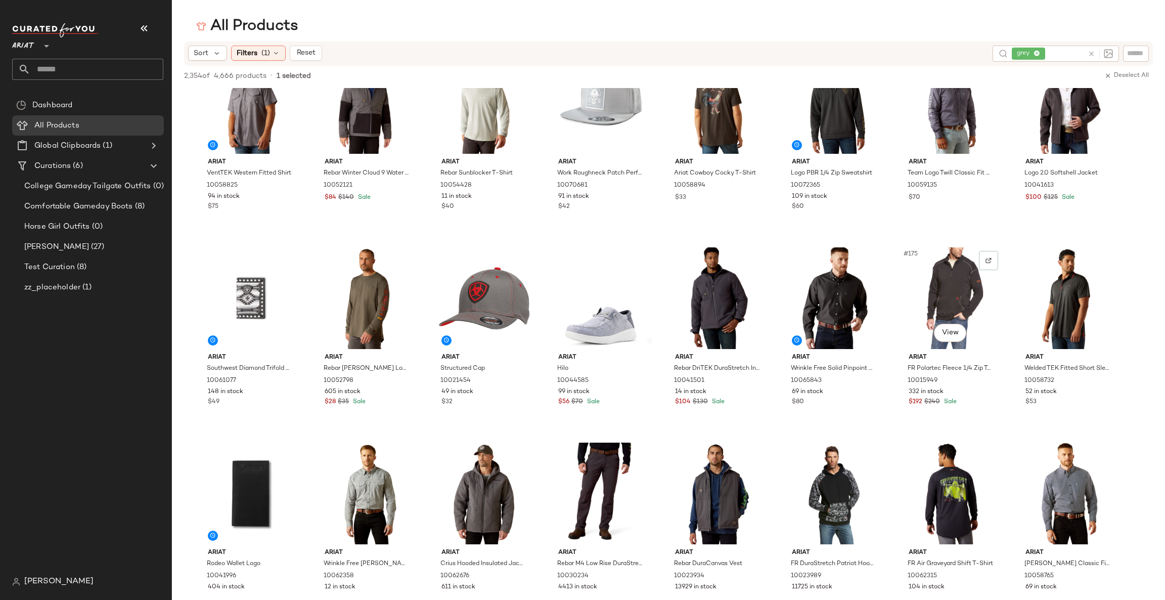
scroll to position [4550, 0]
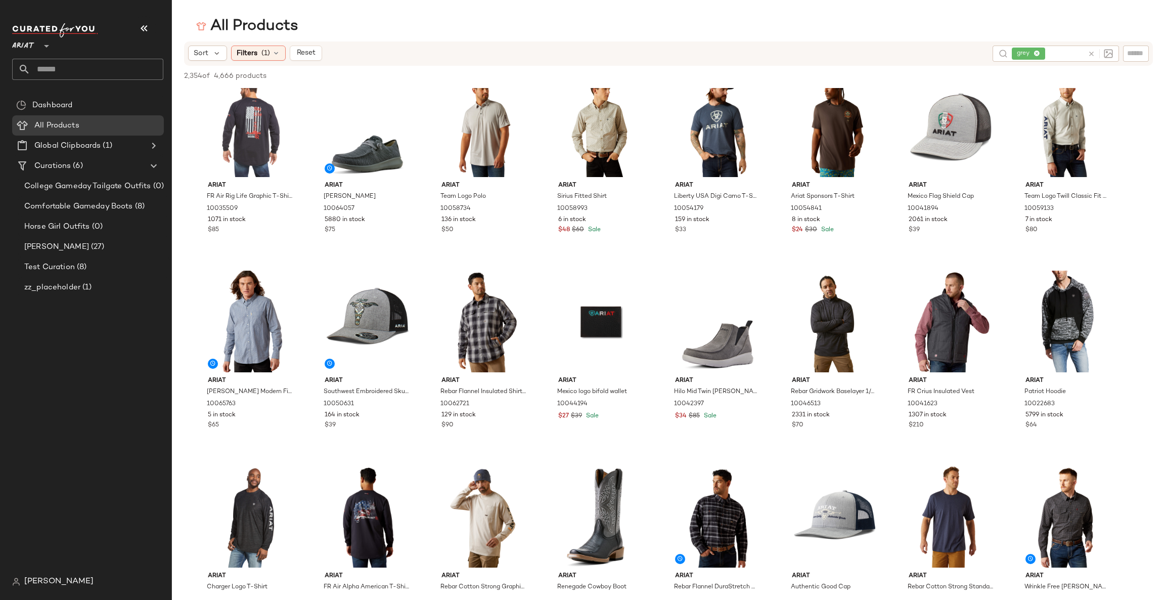
scroll to position [6369, 0]
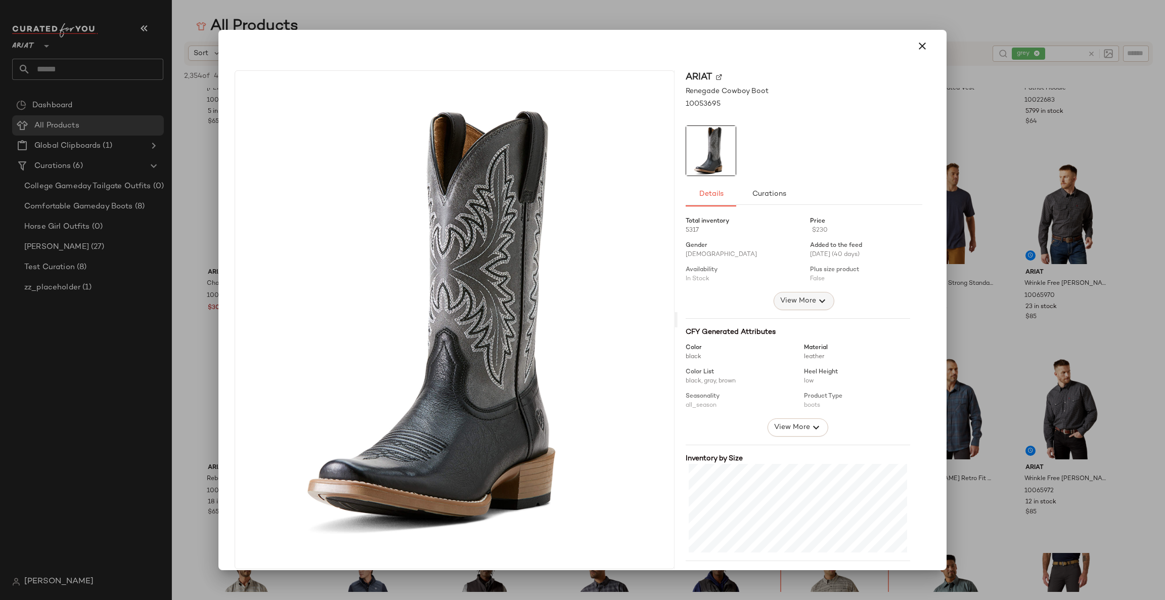
click at [793, 298] on span "View More" at bounding box center [798, 301] width 36 height 12
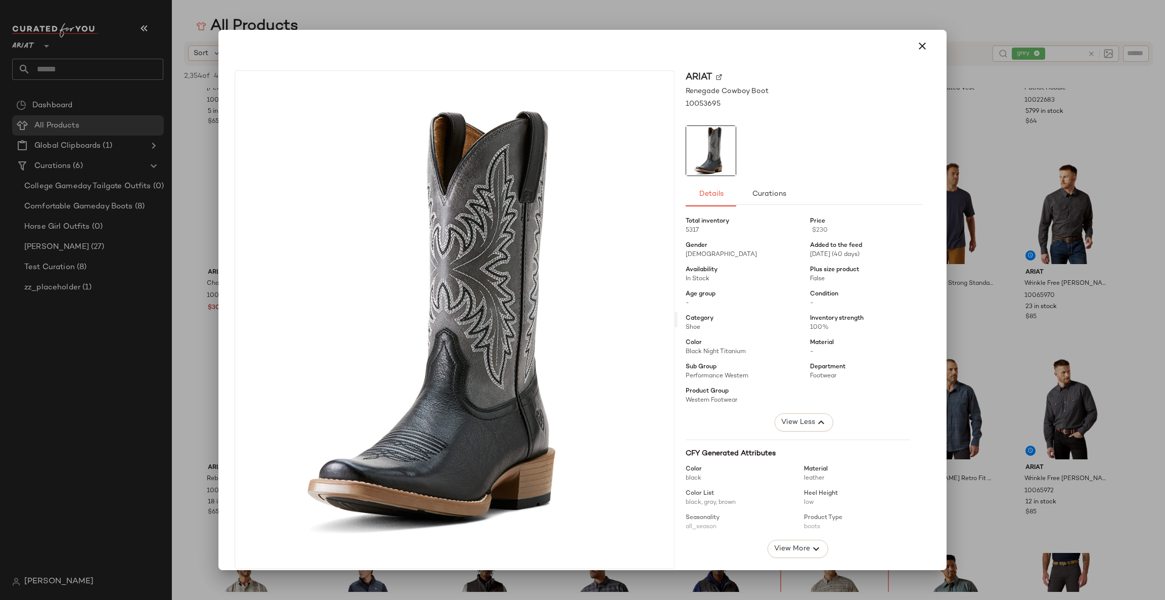
click at [1066, 512] on div at bounding box center [582, 300] width 1165 height 600
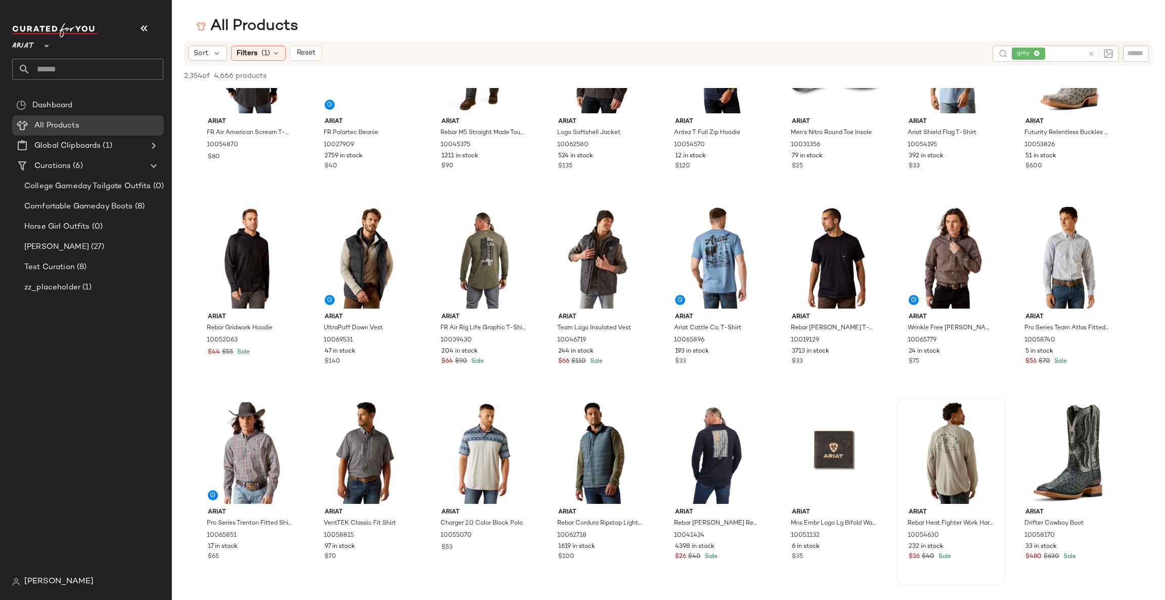
scroll to position [8189, 0]
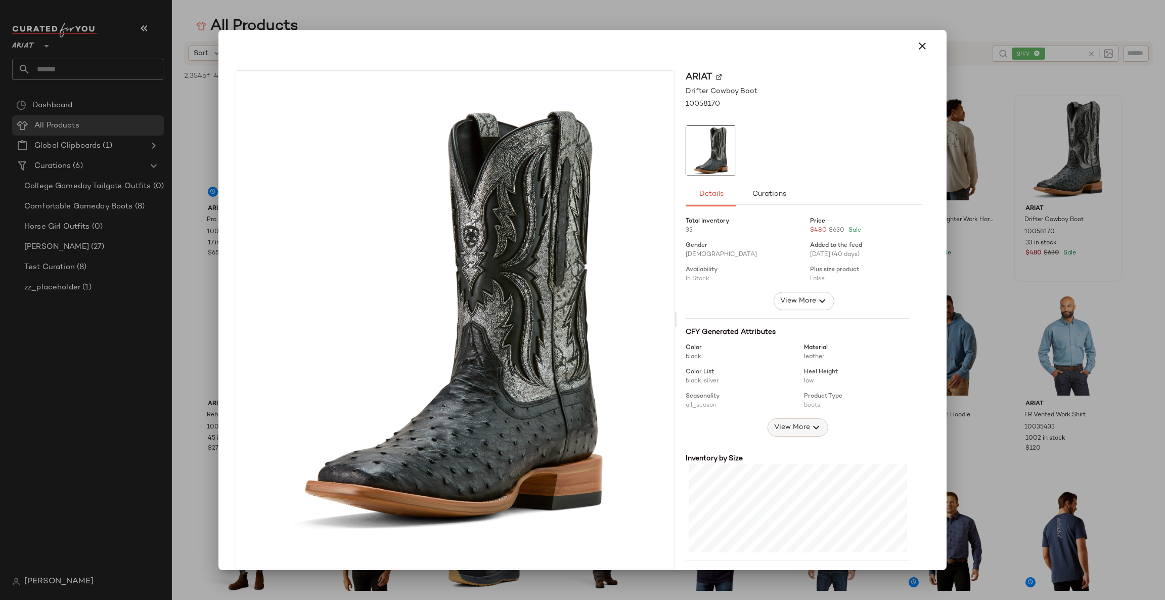
click at [779, 427] on span "View More" at bounding box center [791, 427] width 36 height 12
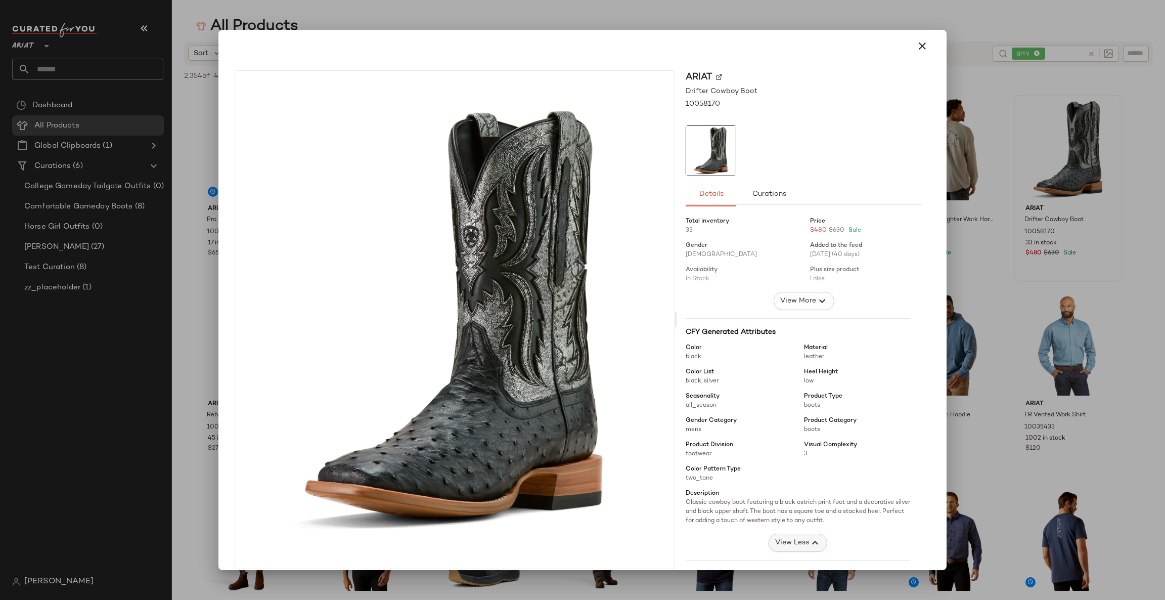
click at [791, 540] on span "View Less" at bounding box center [791, 542] width 34 height 12
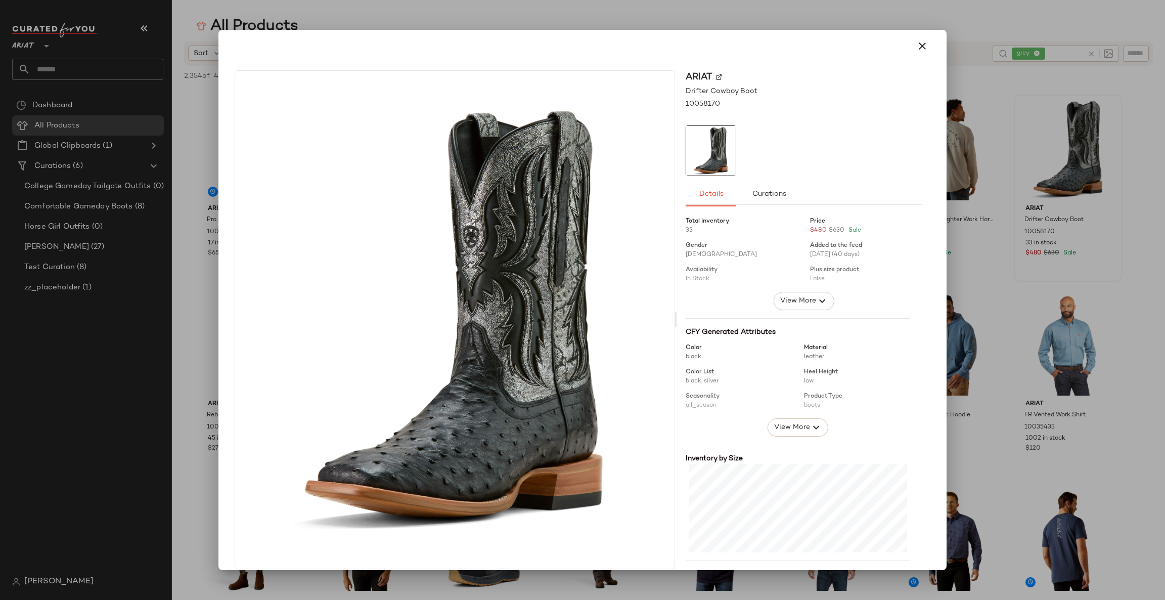
click at [1104, 285] on div at bounding box center [582, 300] width 1165 height 600
